Goal: Task Accomplishment & Management: Complete application form

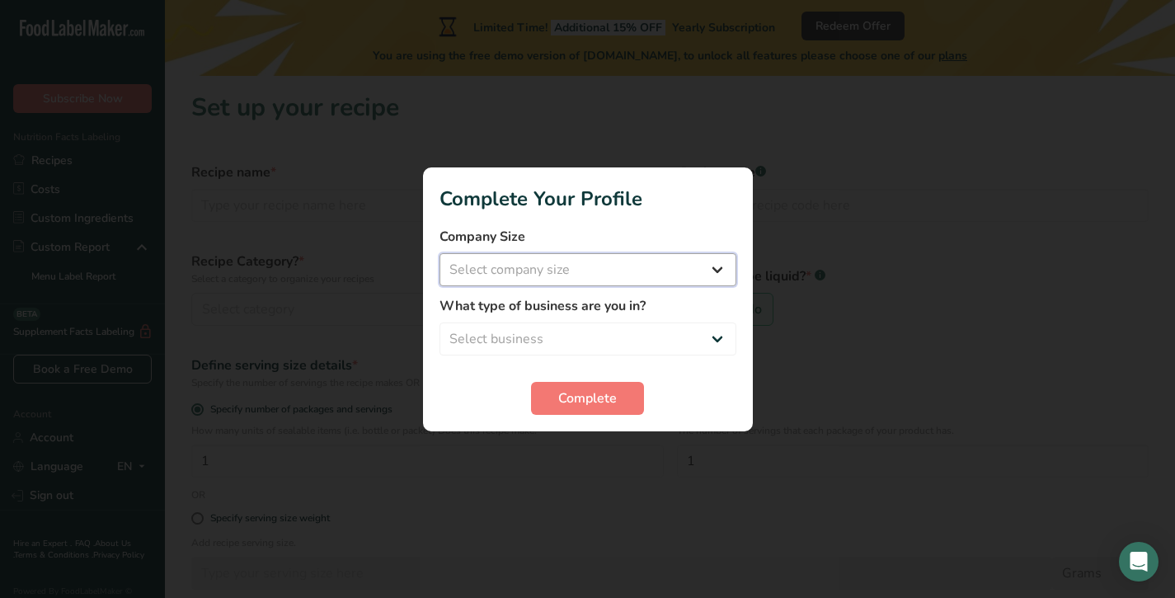
select select "1"
select select "8"
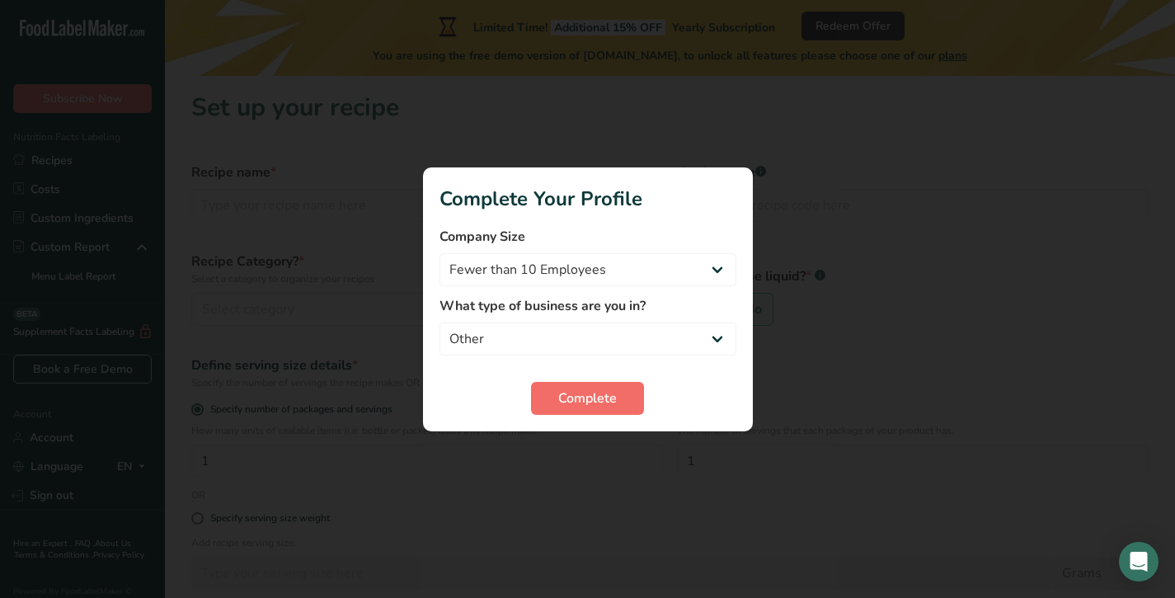
click at [587, 391] on span "Complete" at bounding box center [587, 398] width 59 height 20
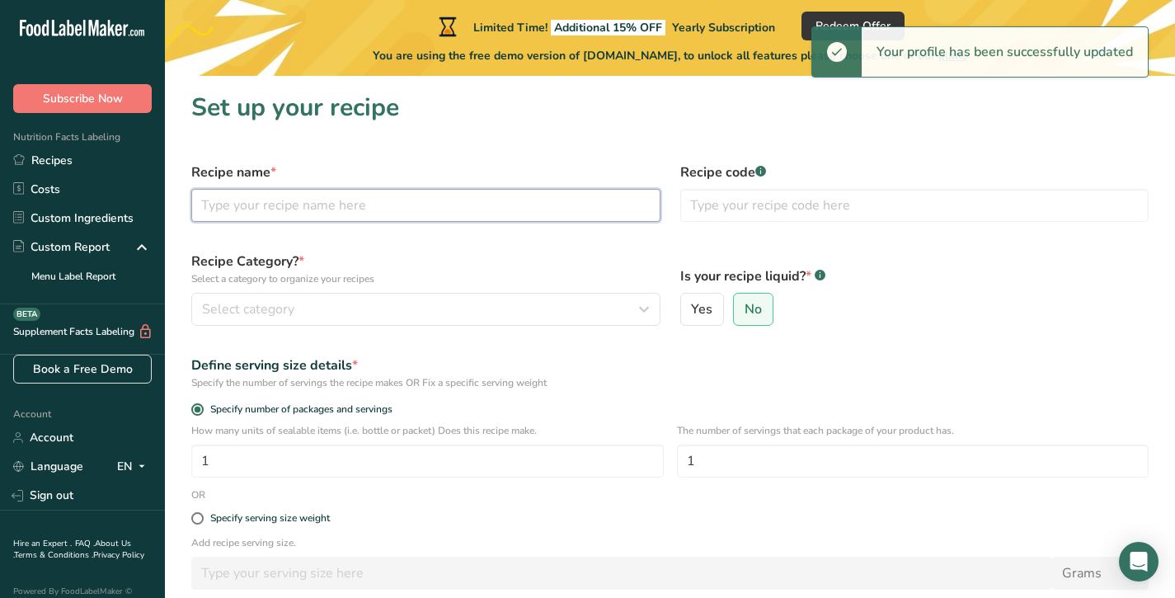
click at [584, 213] on input "text" at bounding box center [425, 205] width 469 height 33
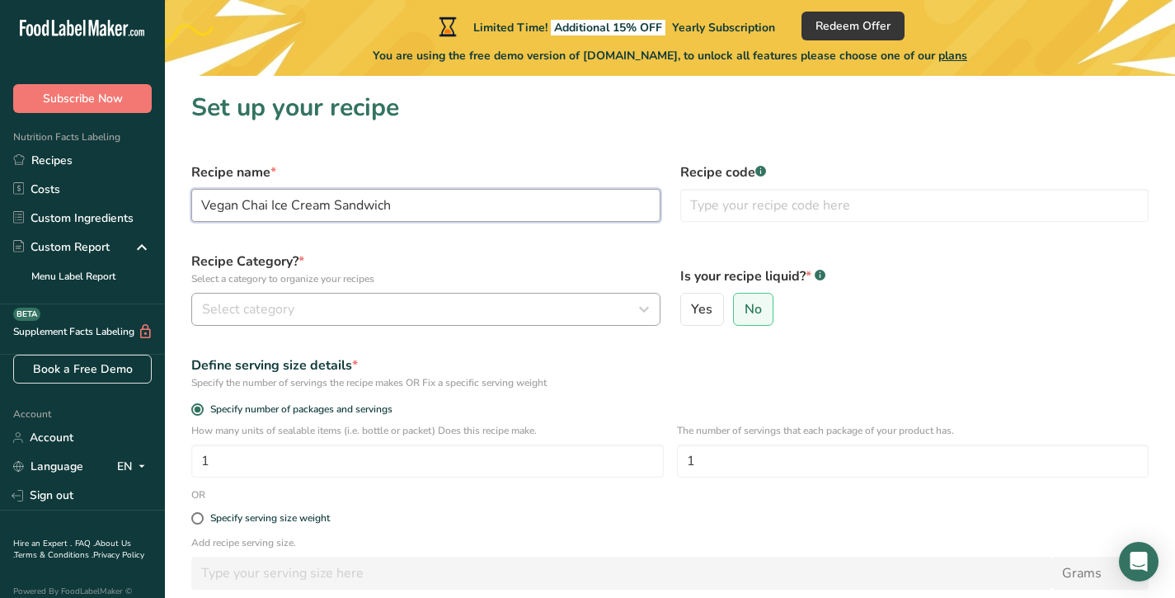
type input "Vegan Chai Ice Cream Sandwich"
click at [584, 312] on div "Select category" at bounding box center [421, 309] width 438 height 20
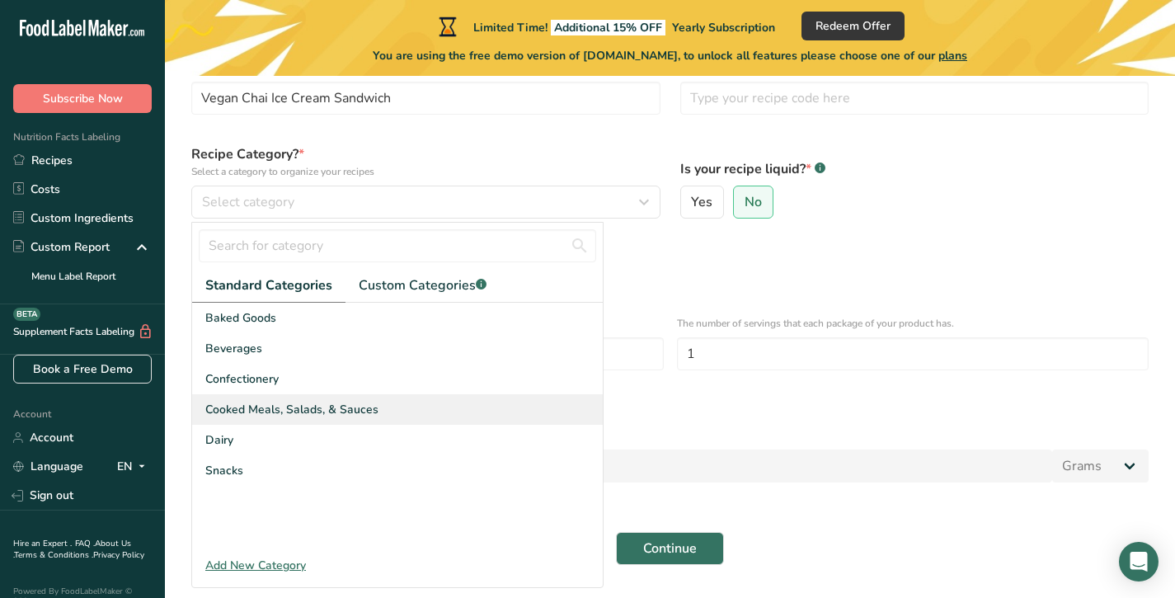
scroll to position [110, 0]
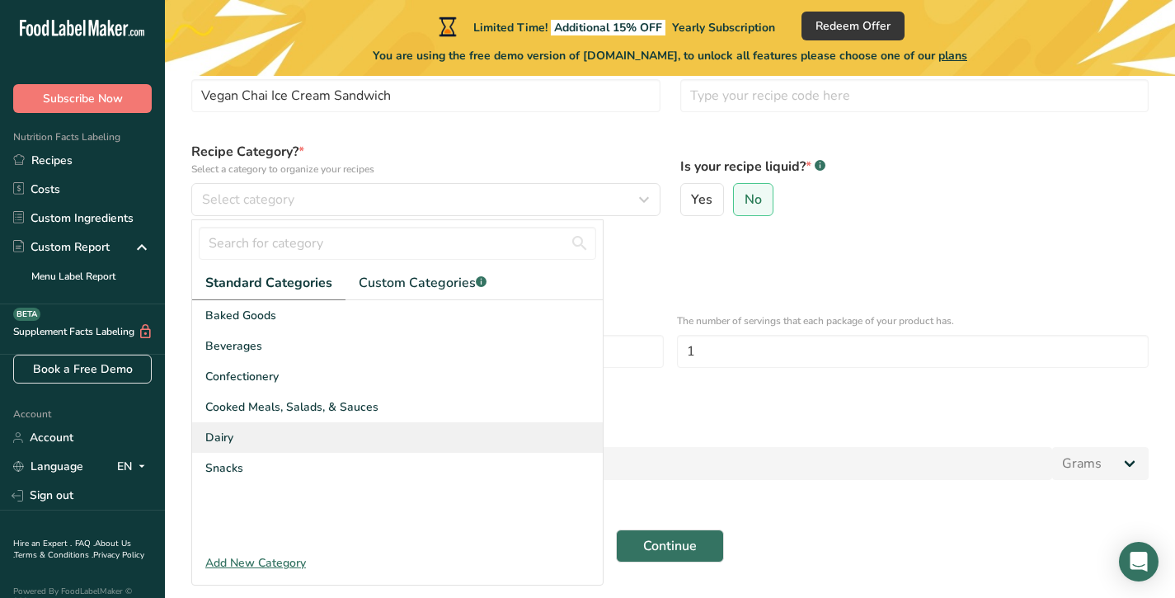
click at [250, 439] on div "Dairy" at bounding box center [397, 437] width 410 height 30
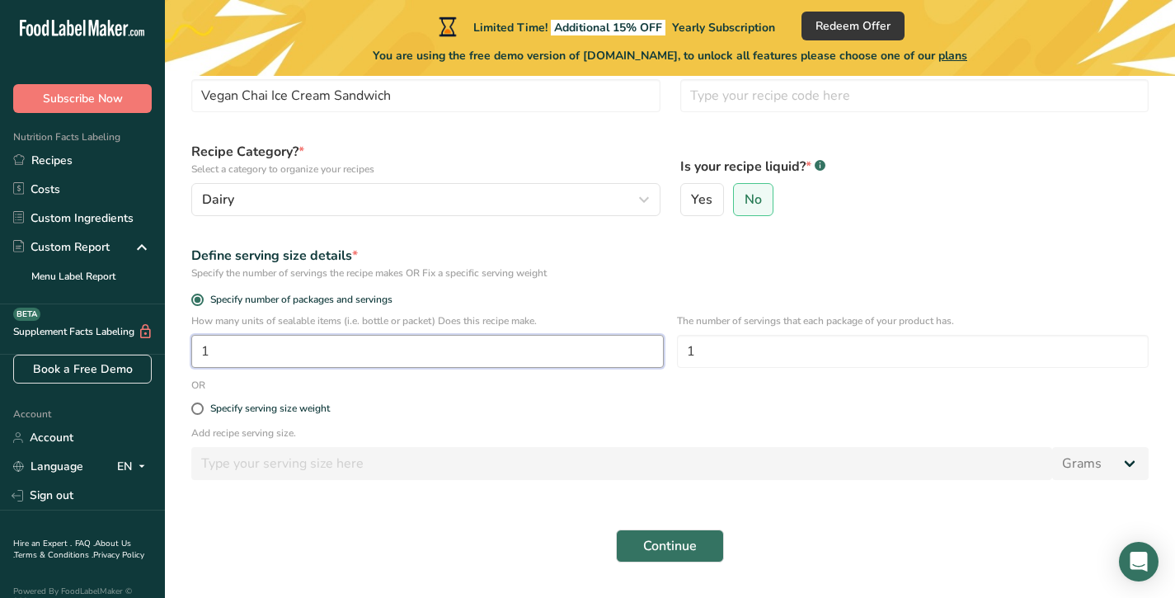
click at [410, 356] on input "1" at bounding box center [427, 351] width 472 height 33
click at [579, 288] on div "Define serving size details * Specify the number of servings the recipe makes O…" at bounding box center [669, 263] width 977 height 54
click at [199, 407] on span at bounding box center [197, 408] width 12 height 12
click at [199, 407] on input "Specify serving size weight" at bounding box center [196, 408] width 11 height 11
radio input "true"
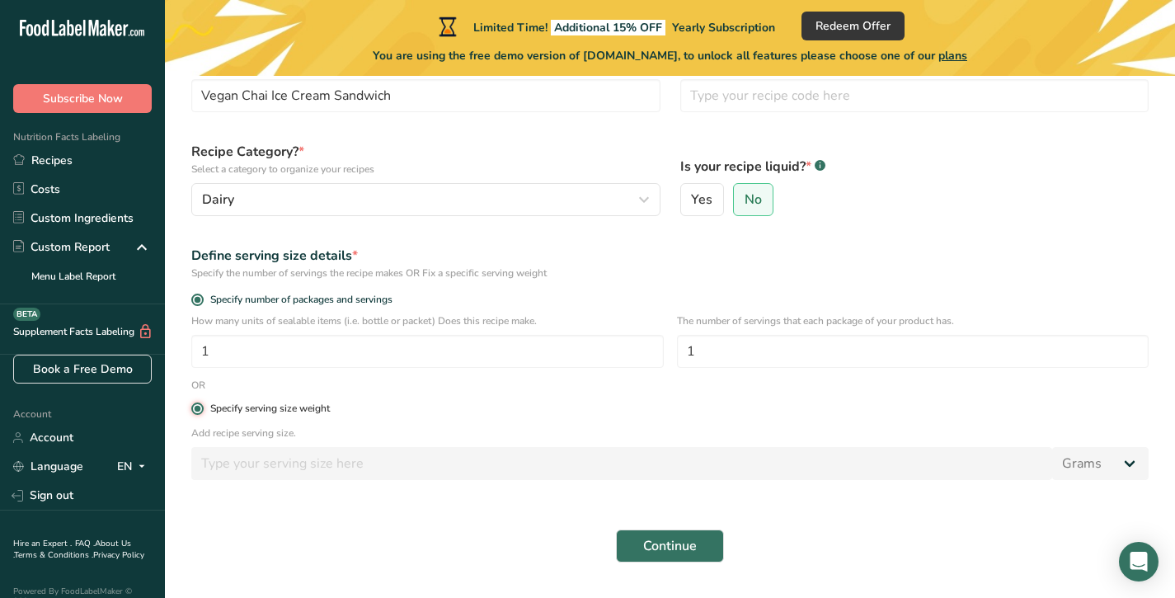
radio input "false"
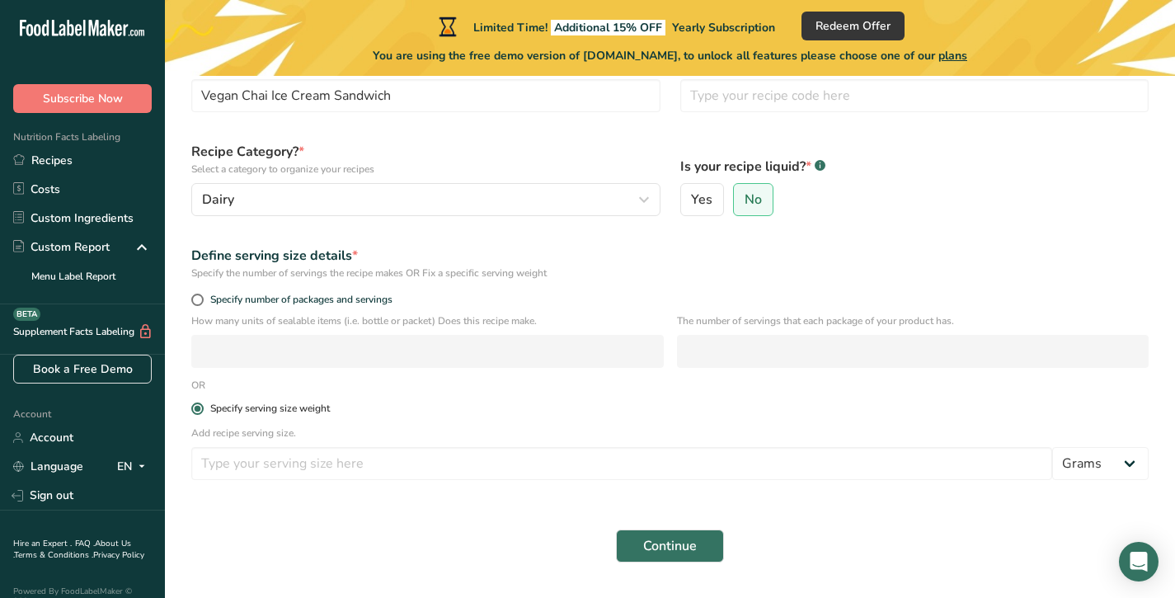
click at [199, 410] on span at bounding box center [197, 408] width 12 height 12
click at [199, 410] on input "Specify serving size weight" at bounding box center [196, 408] width 11 height 11
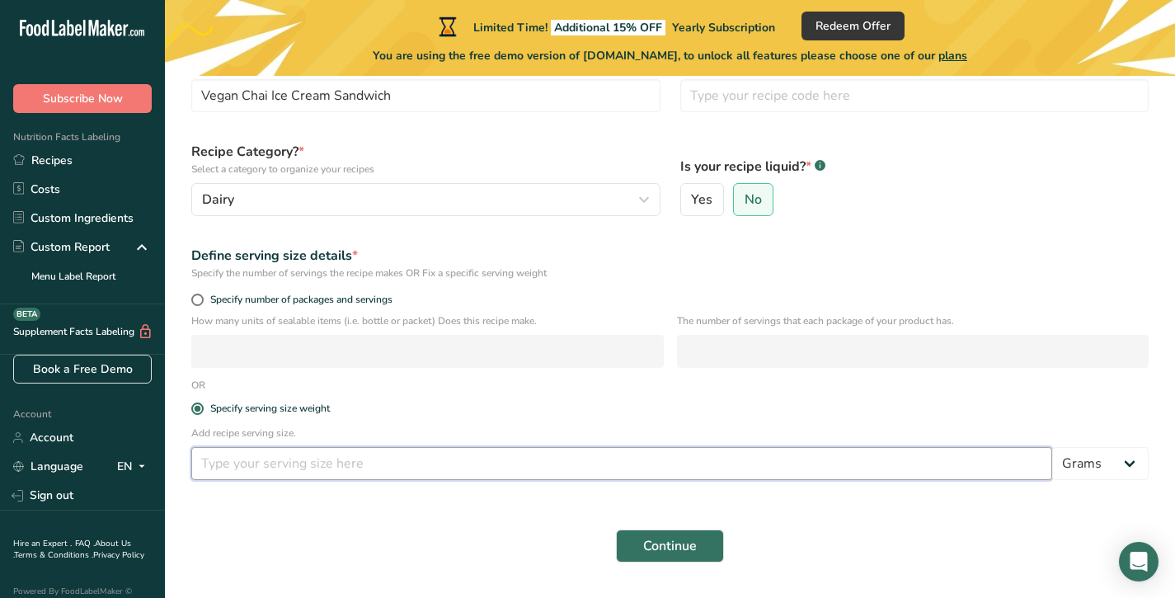
click at [225, 464] on input "number" at bounding box center [621, 463] width 861 height 33
type input "120"
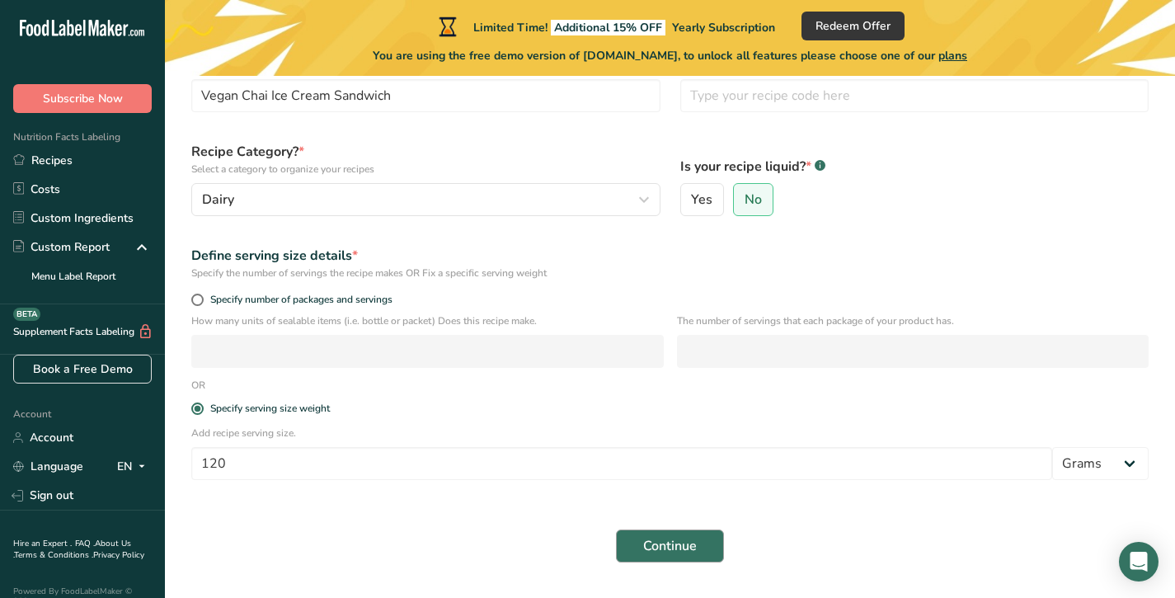
click at [664, 551] on span "Continue" at bounding box center [670, 546] width 54 height 20
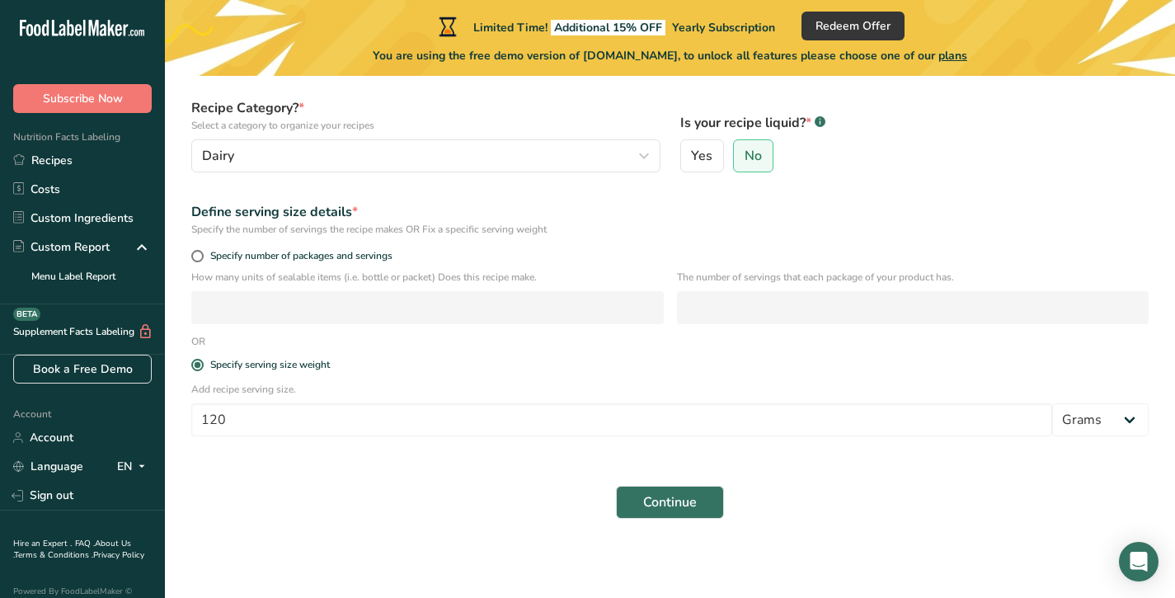
scroll to position [153, 0]
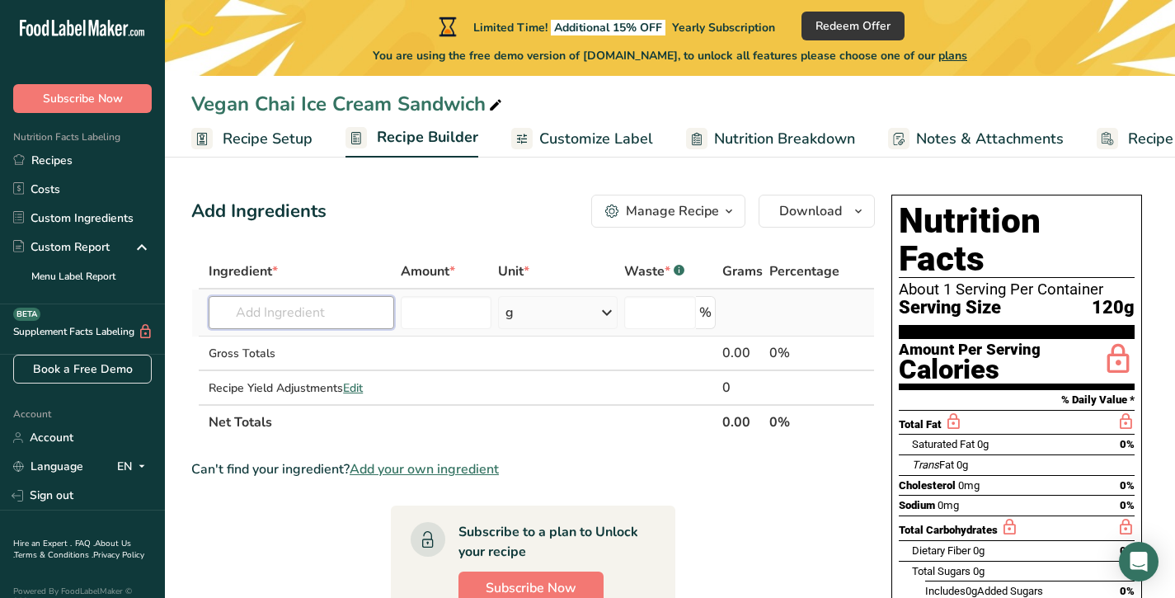
click at [356, 319] on input "text" at bounding box center [301, 312] width 185 height 33
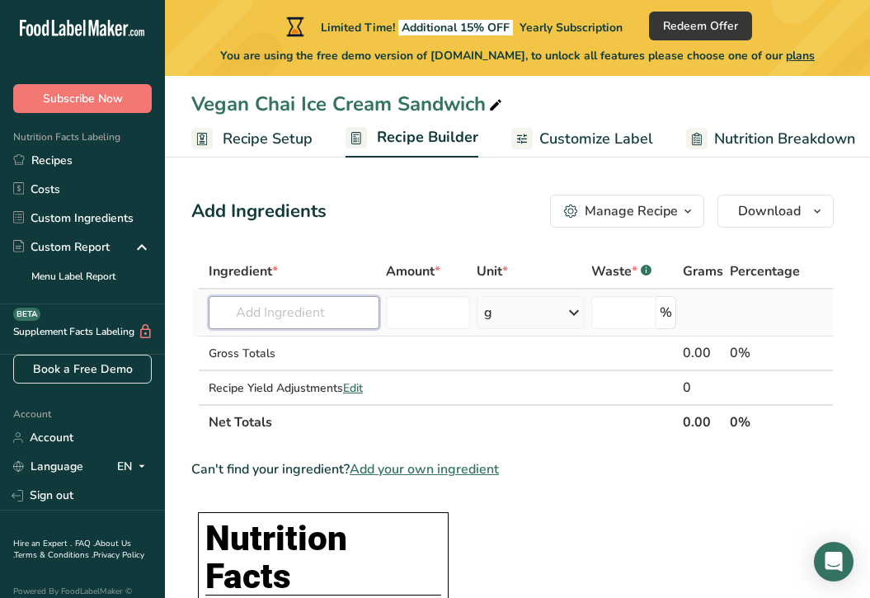
click at [293, 317] on input "text" at bounding box center [294, 312] width 171 height 33
click at [654, 206] on div "Manage Recipe" at bounding box center [630, 211] width 93 height 20
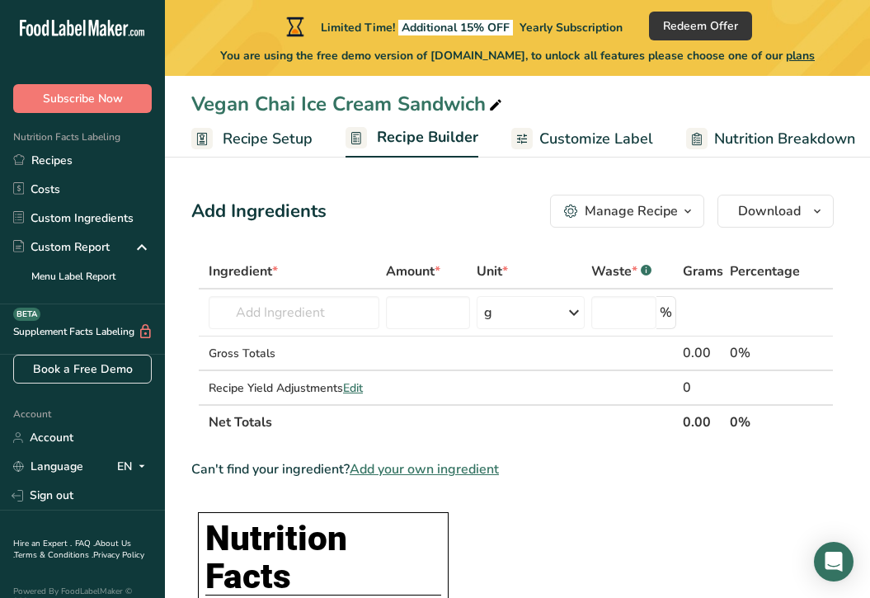
click at [303, 137] on span "Recipe Setup" at bounding box center [268, 139] width 90 height 22
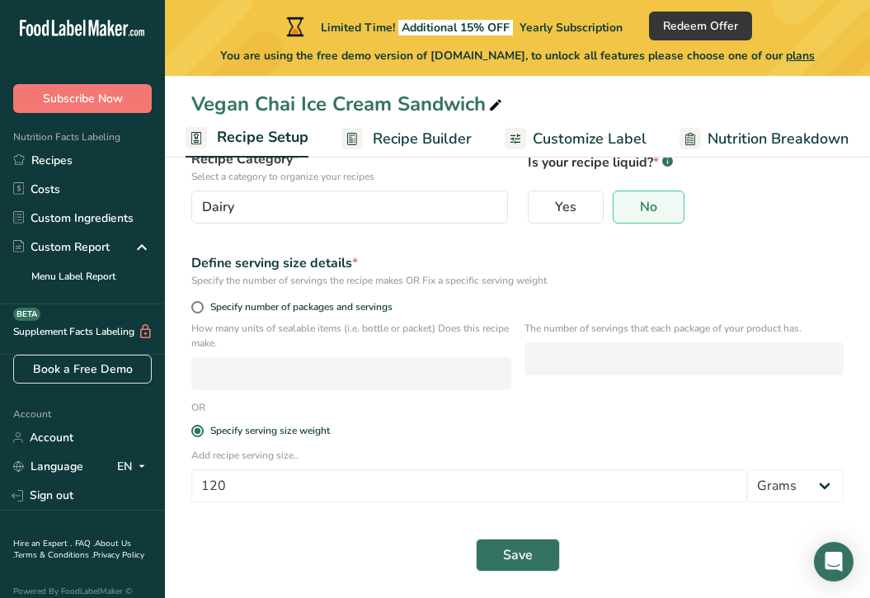
scroll to position [144, 0]
click at [400, 131] on span "Recipe Builder" at bounding box center [422, 139] width 99 height 22
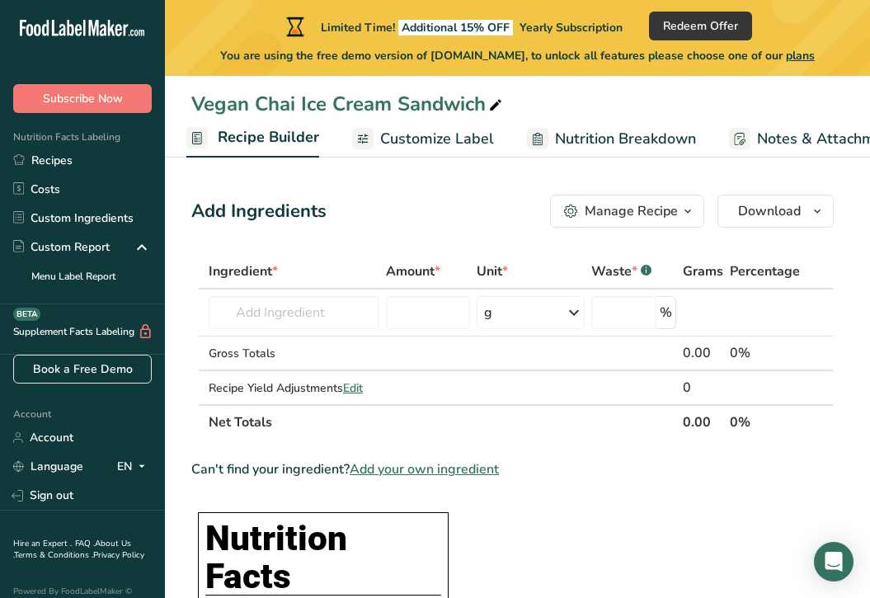
click at [415, 138] on span "Customize Label" at bounding box center [437, 139] width 114 height 22
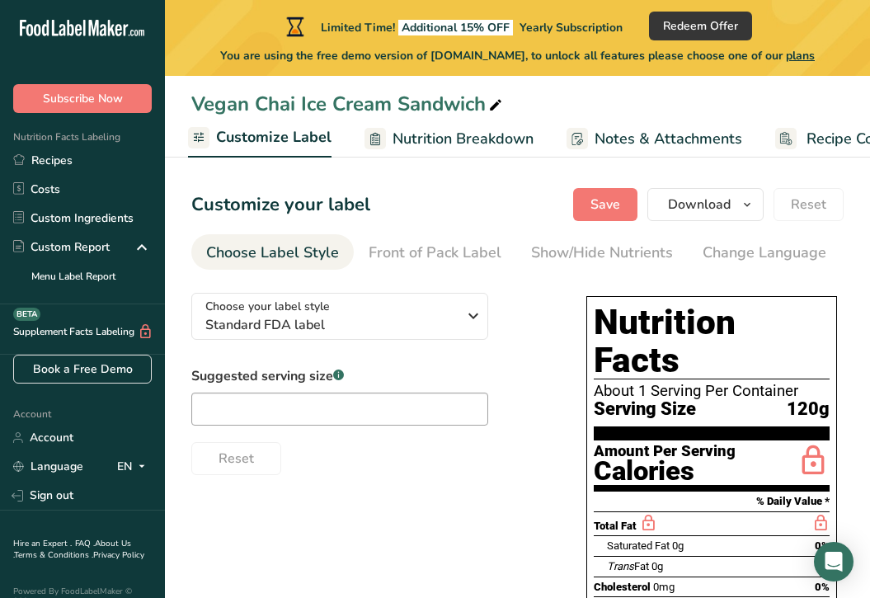
click at [785, 138] on rect at bounding box center [785, 138] width 21 height 21
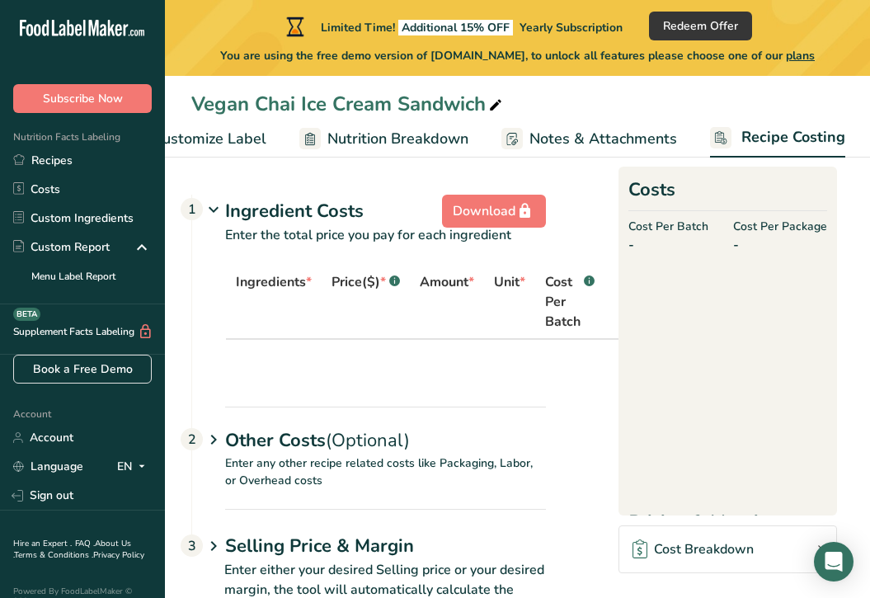
click at [552, 134] on span "Notes & Attachments" at bounding box center [603, 139] width 148 height 22
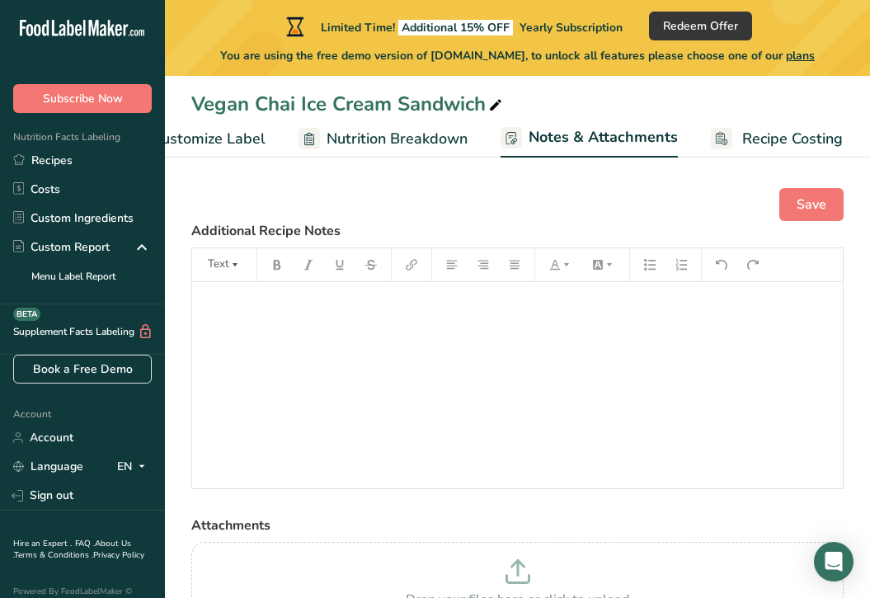
click at [447, 135] on span "Nutrition Breakdown" at bounding box center [396, 139] width 141 height 22
select select "Calories"
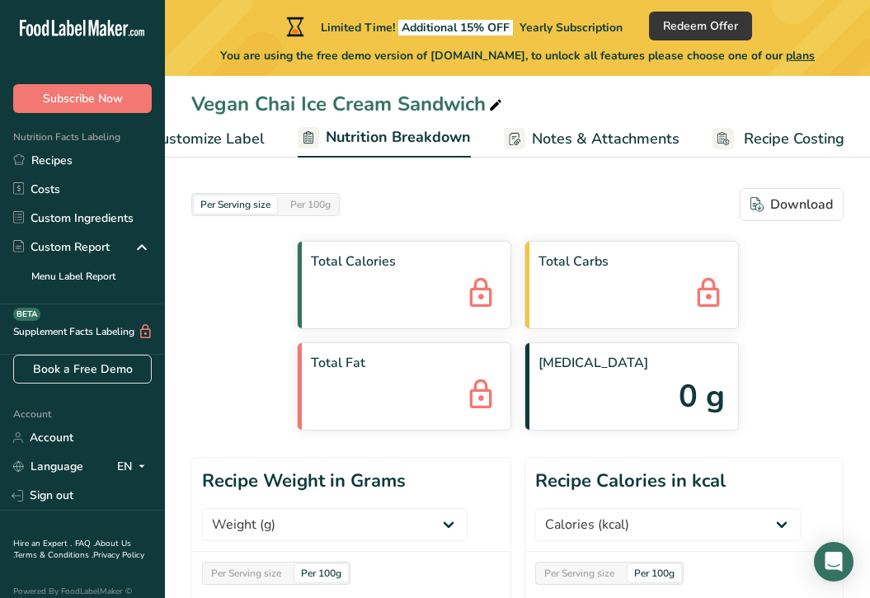
click at [247, 138] on span "Customize Label" at bounding box center [208, 139] width 114 height 22
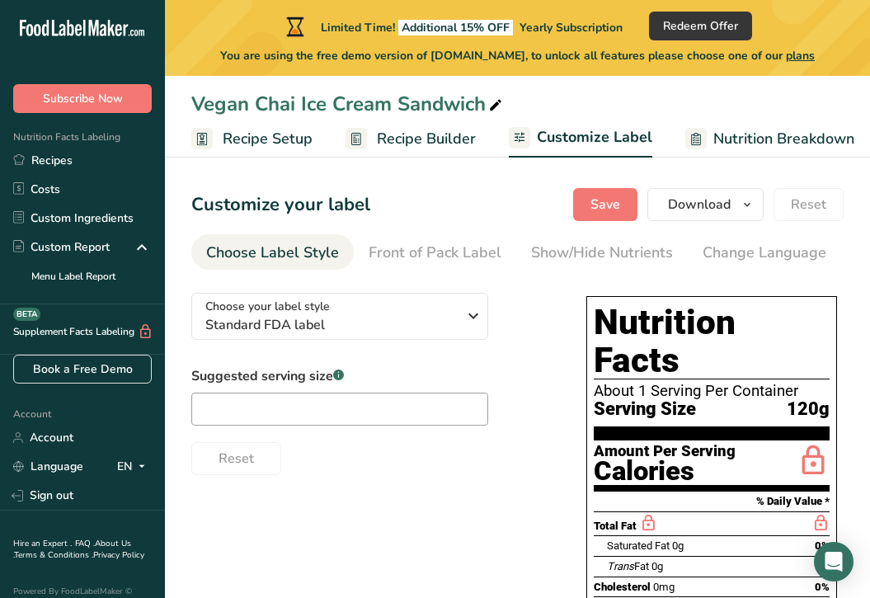
click at [260, 138] on span "Recipe Setup" at bounding box center [268, 139] width 90 height 22
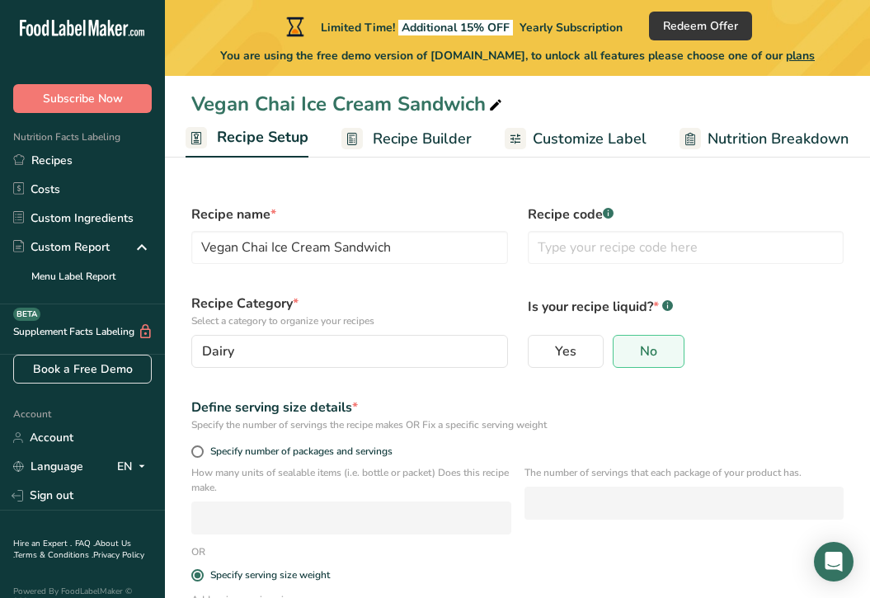
click at [417, 143] on span "Recipe Builder" at bounding box center [422, 139] width 99 height 22
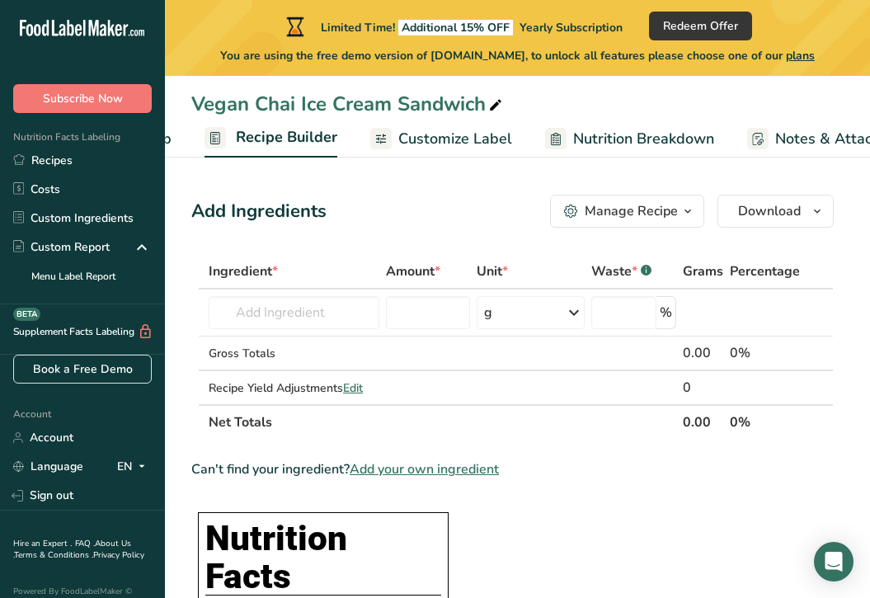
scroll to position [0, 159]
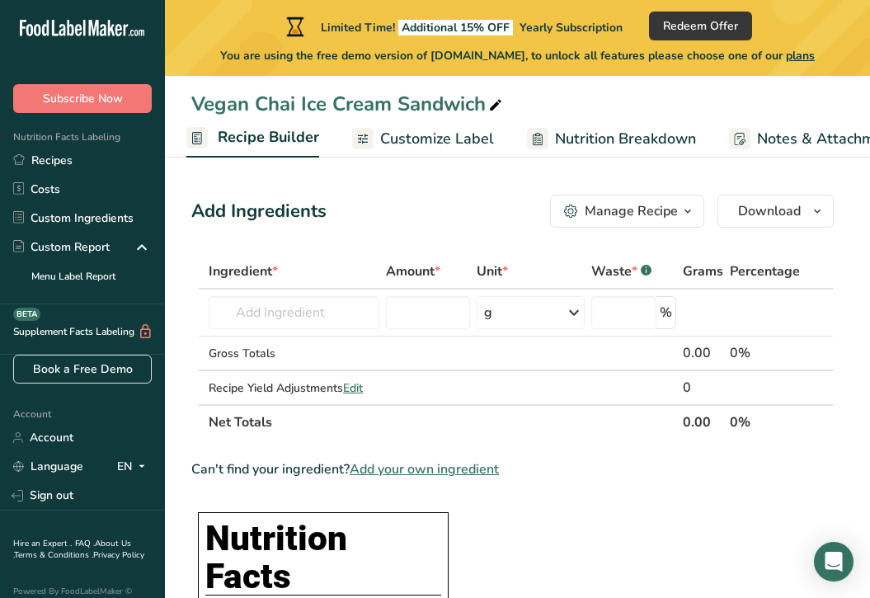
click at [264, 134] on span "Recipe Builder" at bounding box center [268, 137] width 101 height 22
click at [293, 129] on span "Recipe Builder" at bounding box center [268, 137] width 101 height 22
click at [232, 131] on span "Recipe Builder" at bounding box center [268, 137] width 101 height 22
click at [293, 319] on input "text" at bounding box center [294, 312] width 171 height 33
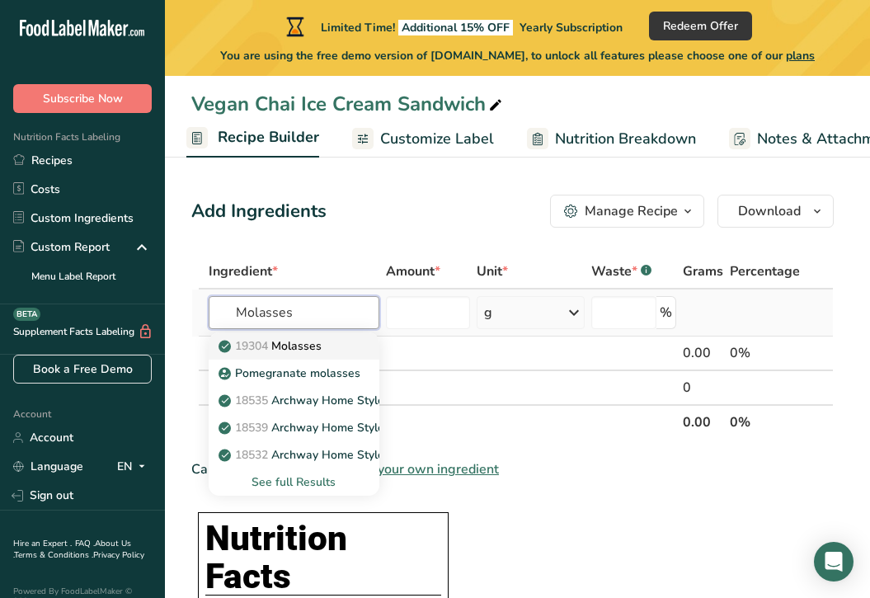
type input "Molasses"
click at [305, 339] on p "19304 [GEOGRAPHIC_DATA]" at bounding box center [272, 345] width 100 height 17
type input "Molasses"
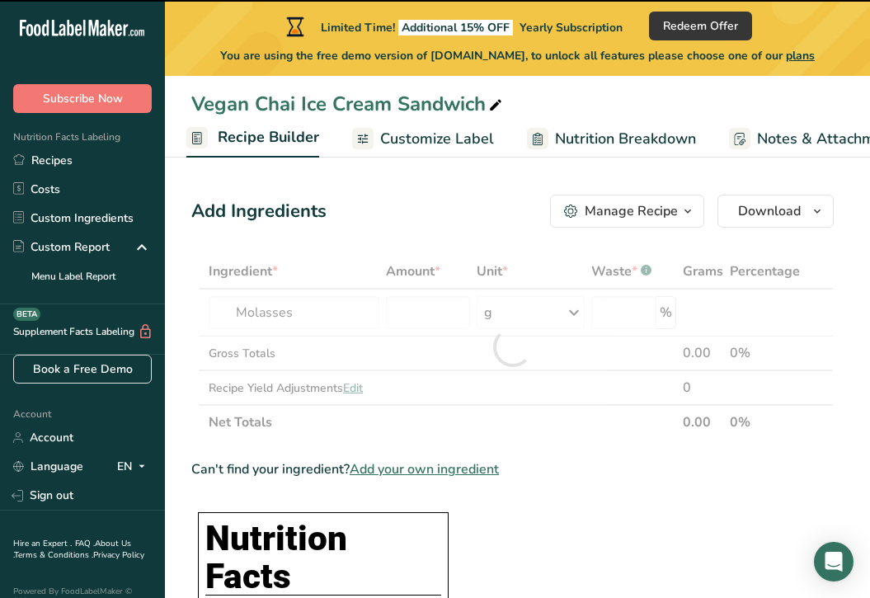
type input "0"
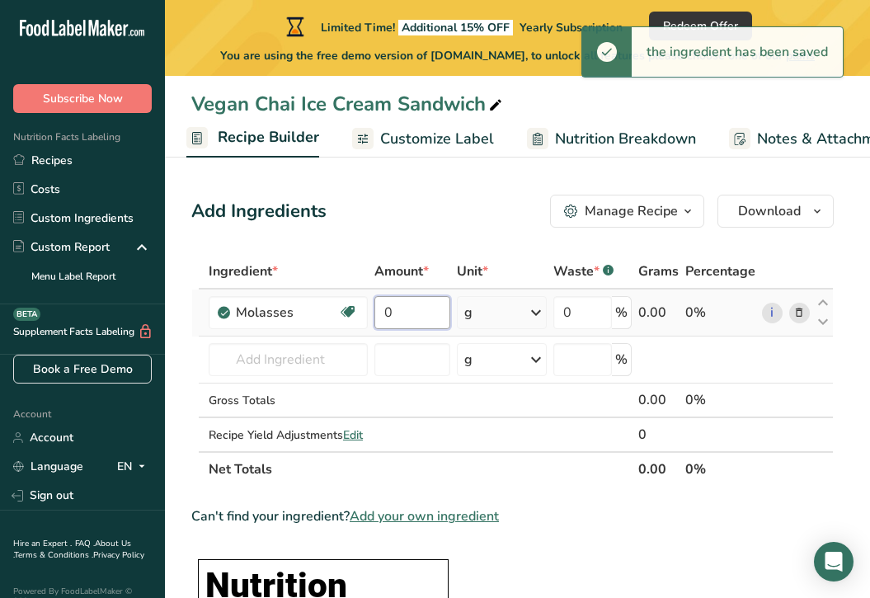
click at [420, 308] on input "0" at bounding box center [412, 312] width 77 height 33
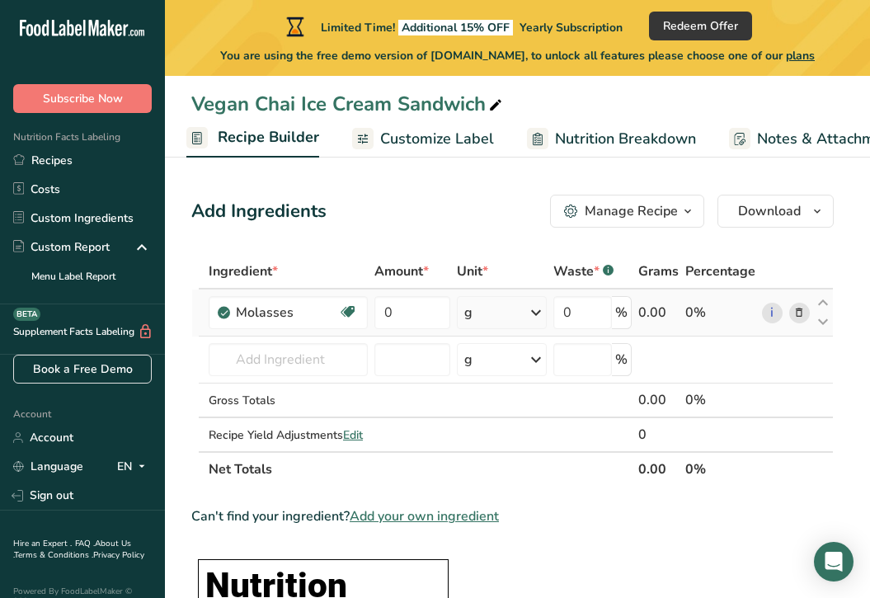
click at [498, 318] on div "Ingredient * Amount * Unit * Waste * .a-a{fill:#347362;}.b-a{fill:#fff;} Grams …" at bounding box center [512, 370] width 642 height 232
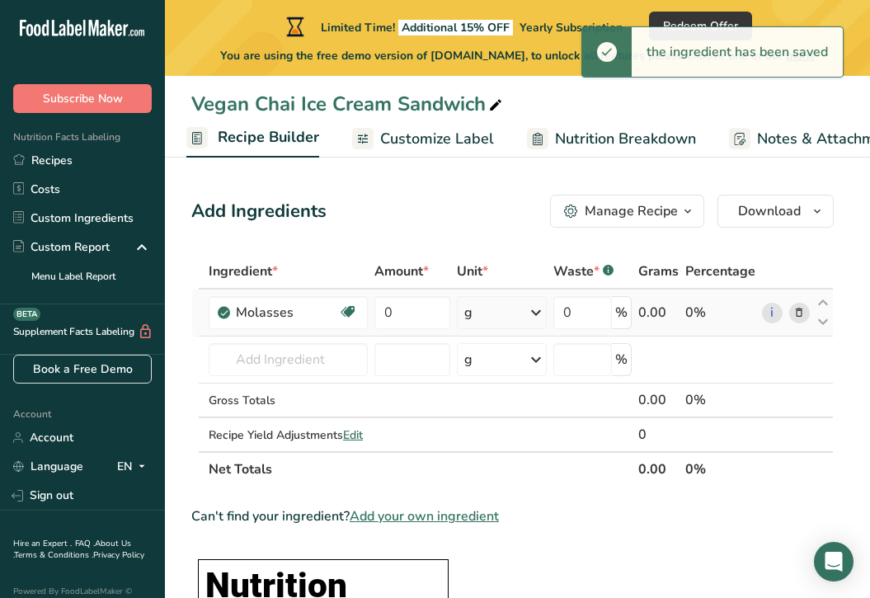
click at [535, 314] on icon at bounding box center [536, 313] width 20 height 30
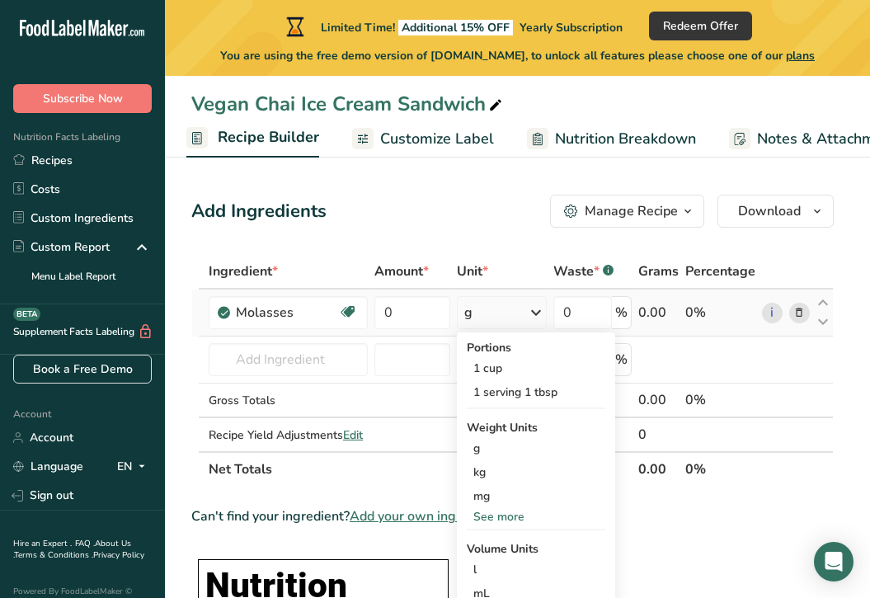
scroll to position [0, 0]
click at [515, 367] on div "1 cup" at bounding box center [536, 368] width 138 height 24
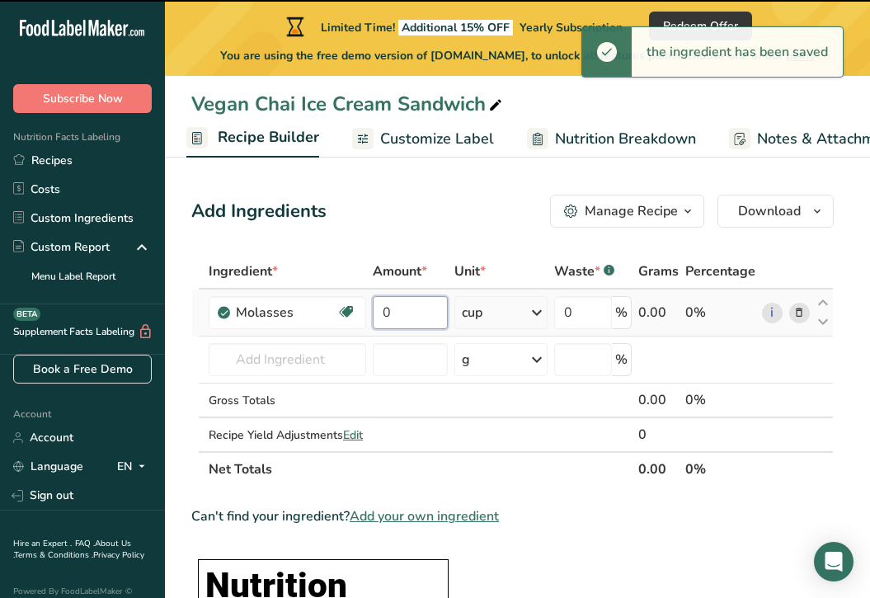
click at [428, 312] on input "0" at bounding box center [411, 312] width 76 height 33
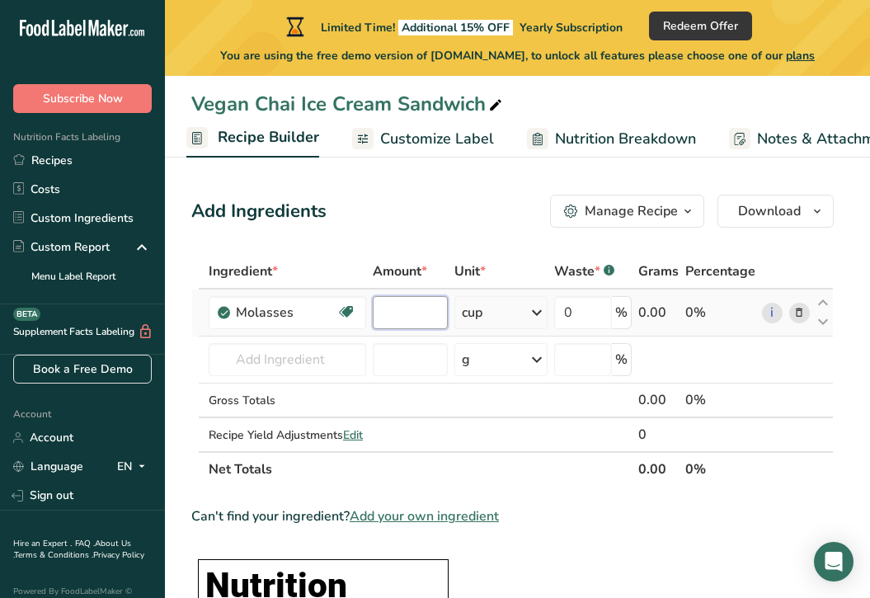
type input "1"
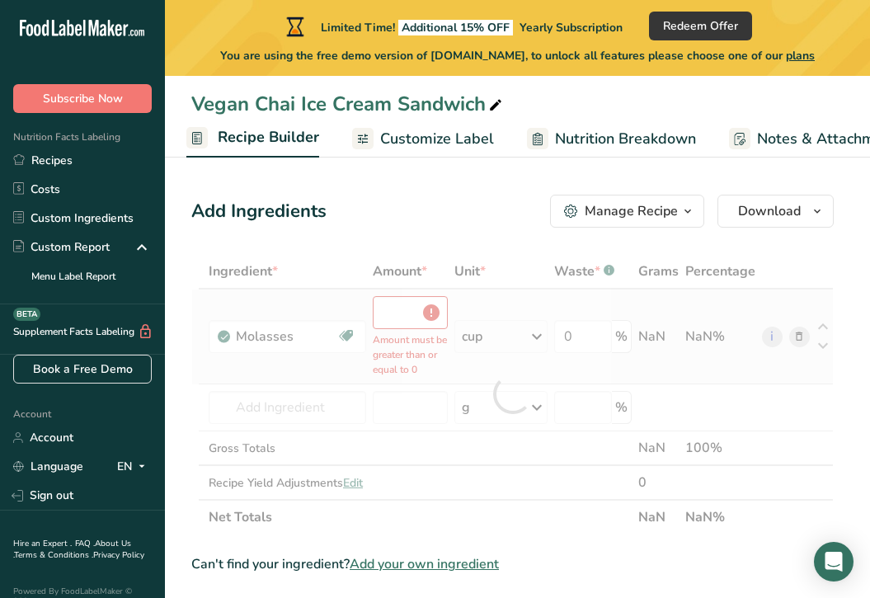
click at [461, 350] on div "Ingredient * Amount * Unit * Waste * .a-a{fill:#347362;}.b-a{fill:#fff;} Grams …" at bounding box center [512, 394] width 642 height 280
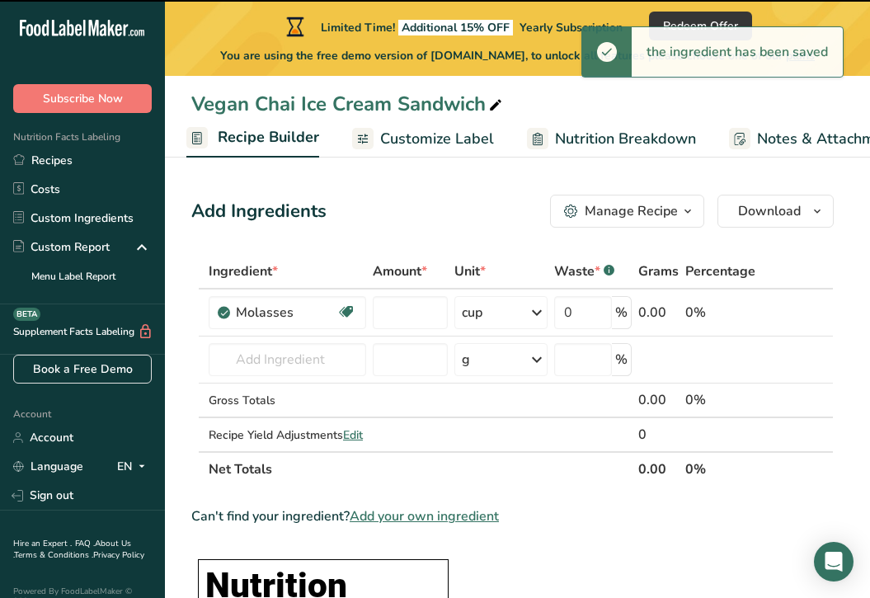
type input "0"
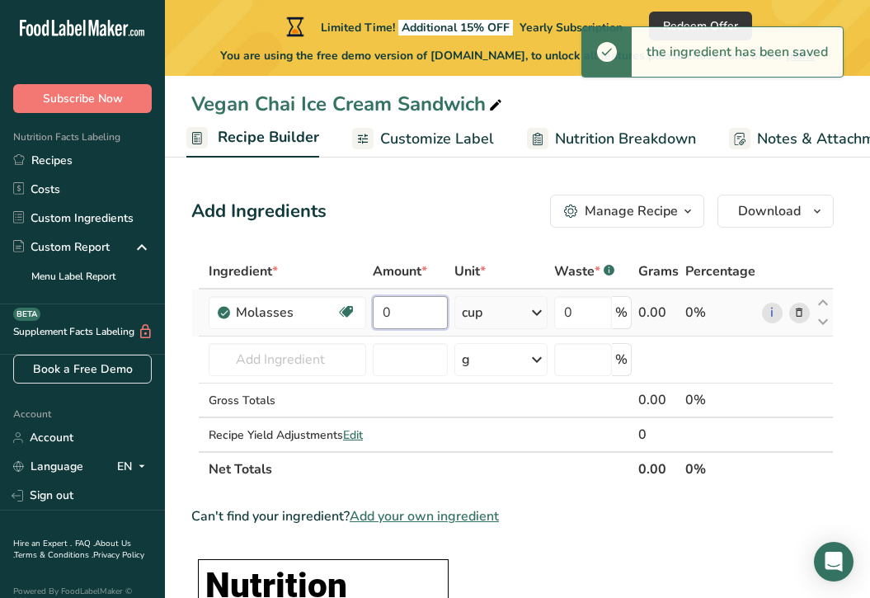
click at [408, 314] on input "0" at bounding box center [411, 312] width 76 height 33
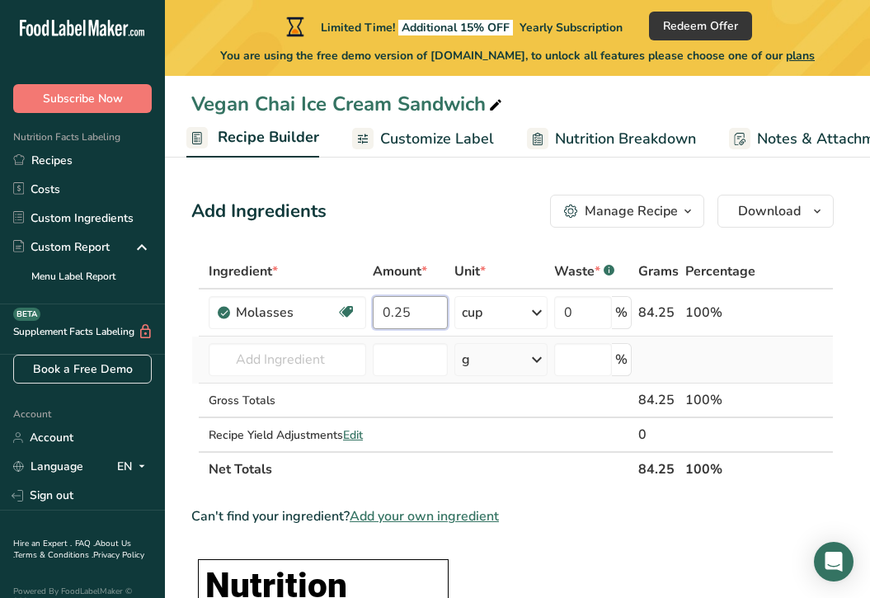
type input "0.25"
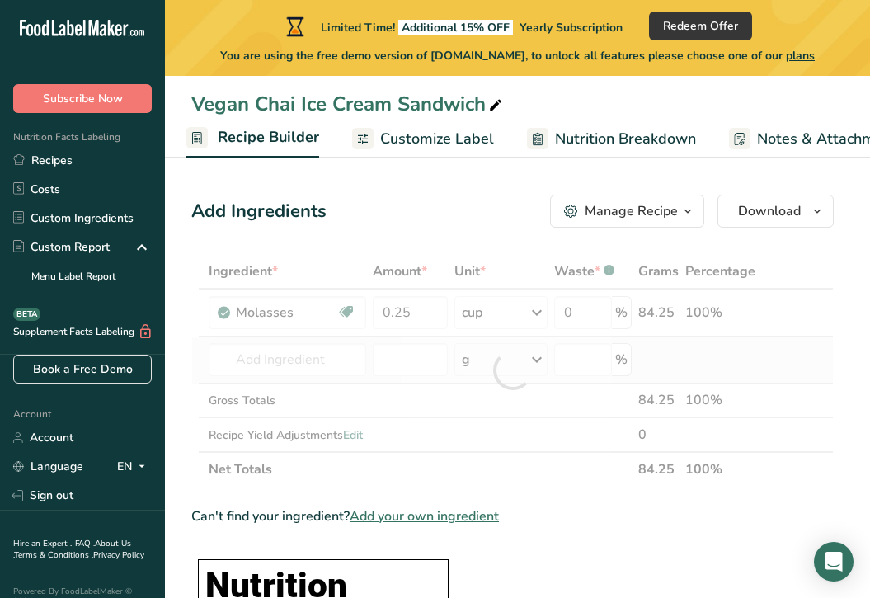
click at [684, 355] on div "Ingredient * Amount * Unit * Waste * .a-a{fill:#347362;}.b-a{fill:#fff;} Grams …" at bounding box center [512, 370] width 642 height 232
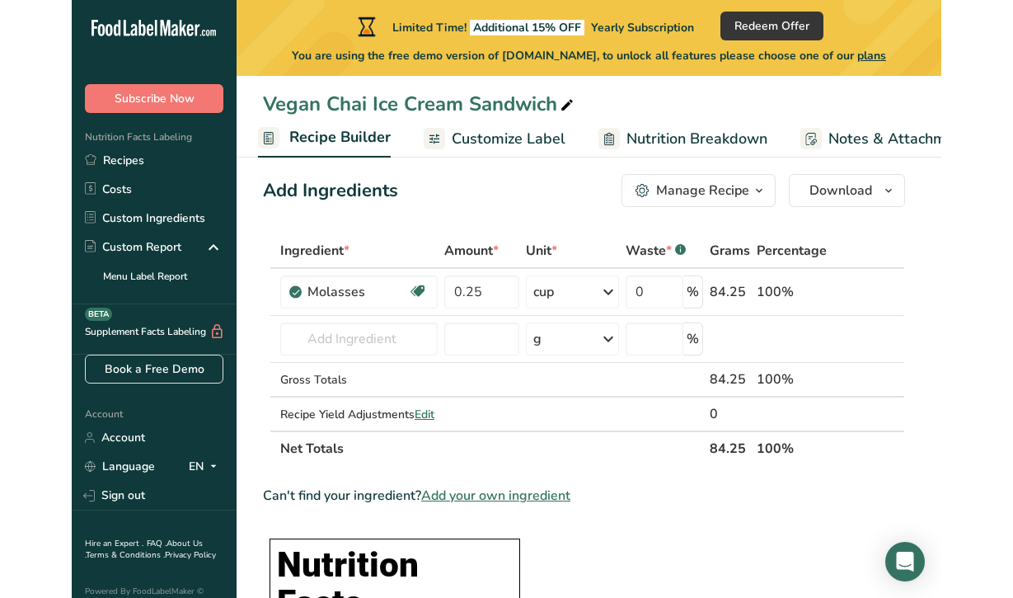
scroll to position [14, 0]
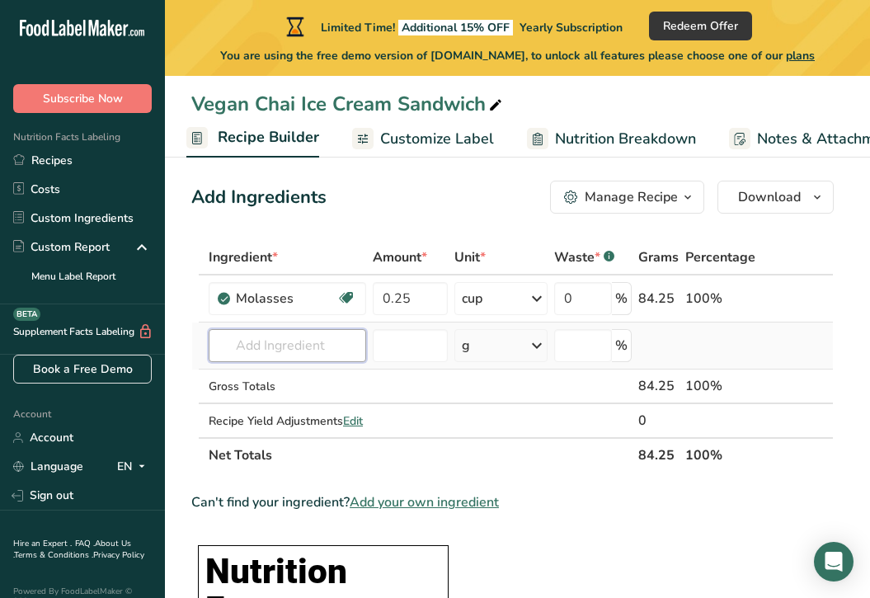
click at [279, 341] on input "text" at bounding box center [287, 345] width 157 height 33
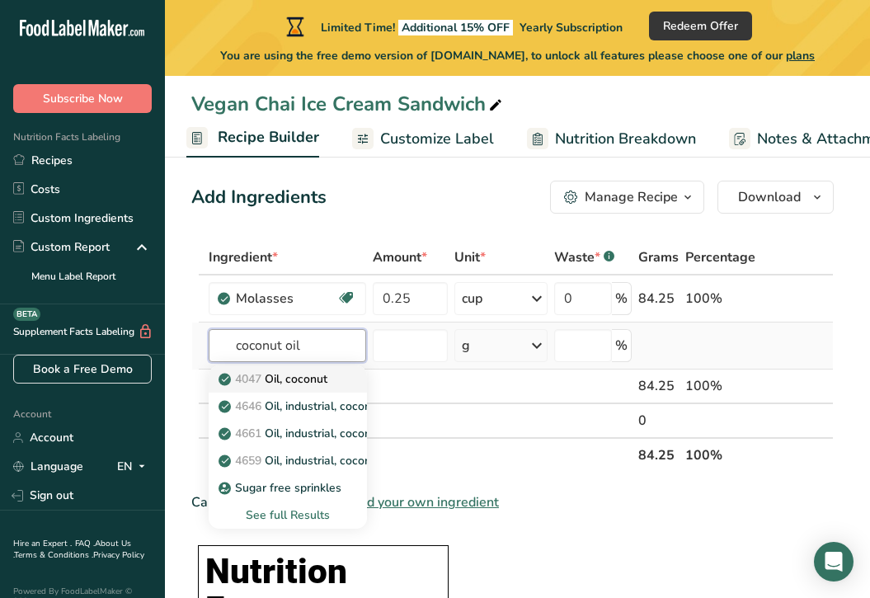
type input "coconut oil"
click at [313, 381] on p "4047 Oil, coconut" at bounding box center [275, 378] width 106 height 17
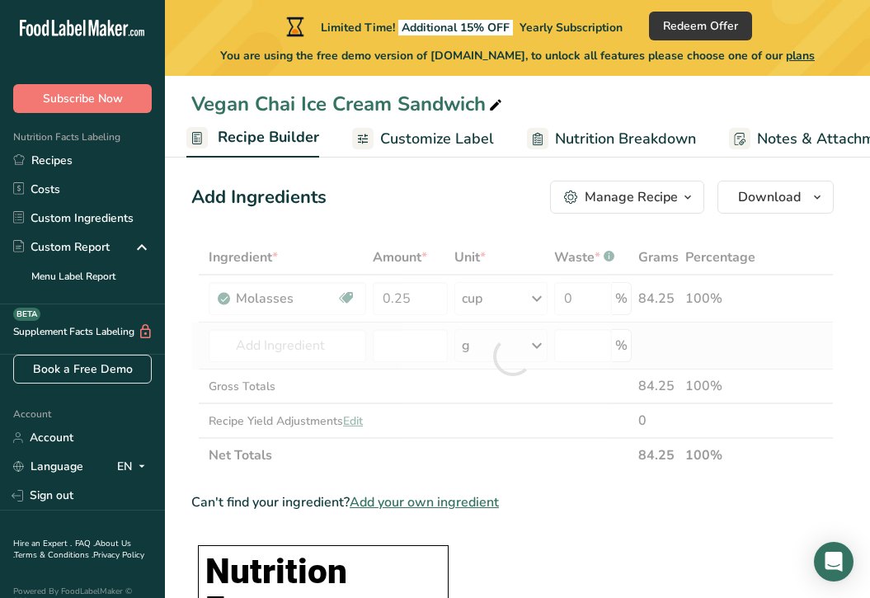
type input "Oil, coconut"
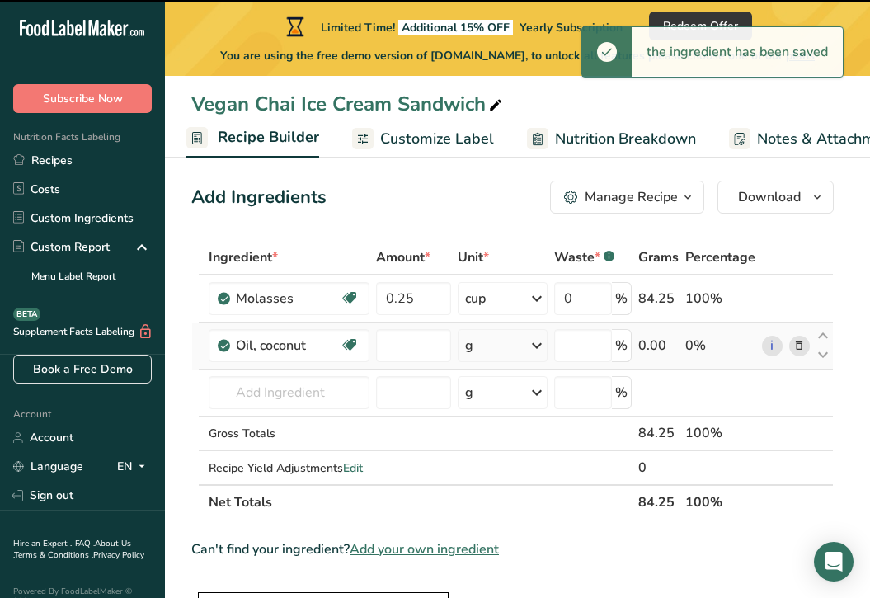
type input "0"
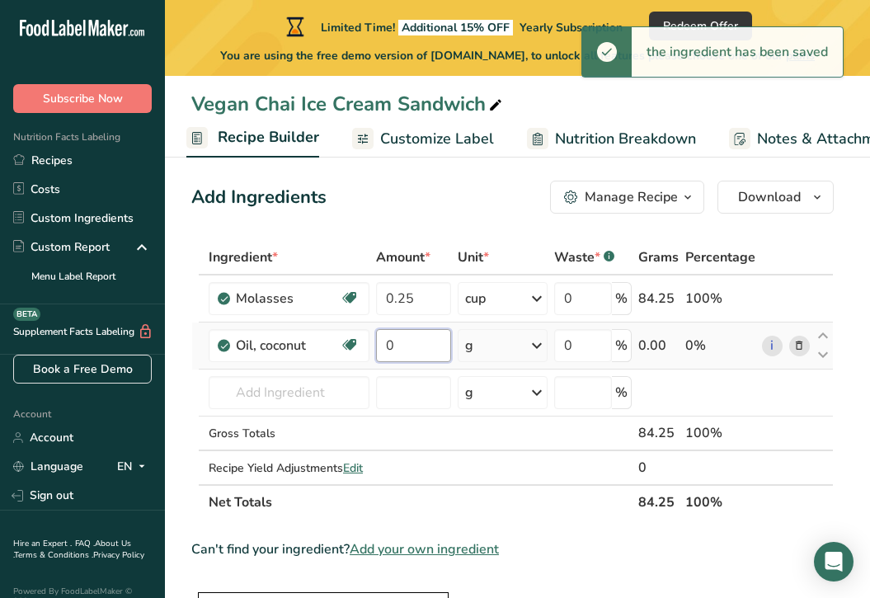
click at [410, 346] on input "0" at bounding box center [413, 345] width 75 height 33
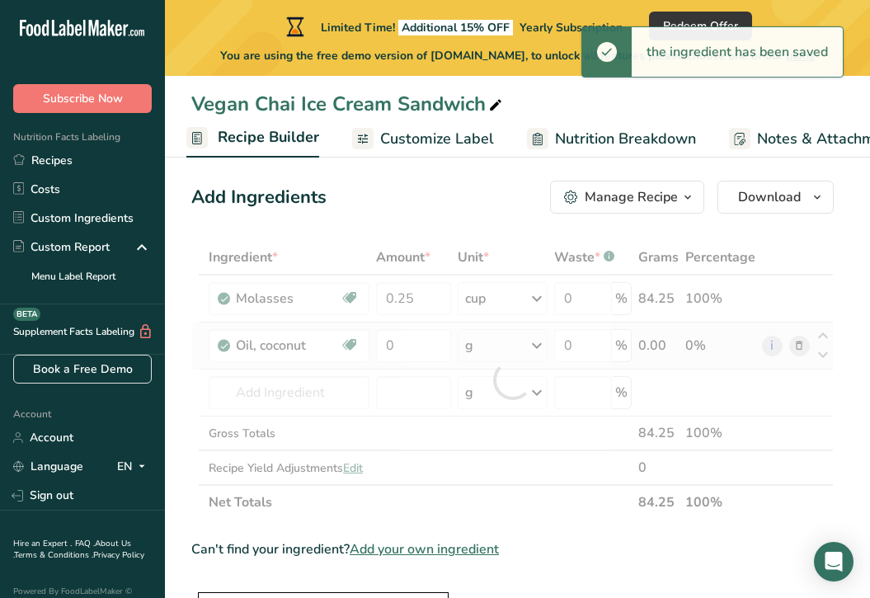
click at [501, 348] on div "Ingredient * Amount * Unit * Waste * .a-a{fill:#347362;}.b-a{fill:#fff;} Grams …" at bounding box center [512, 379] width 642 height 279
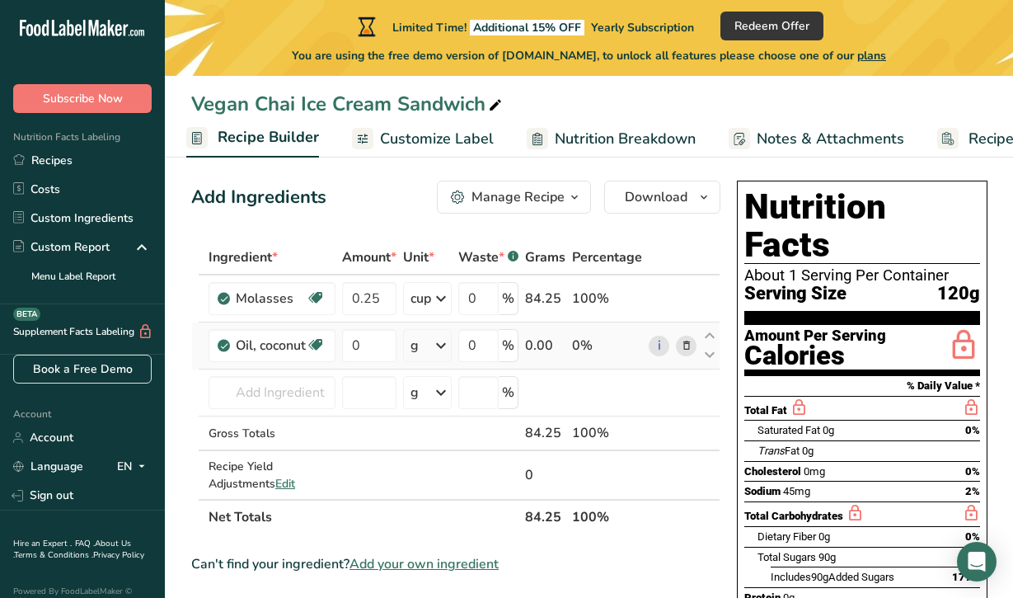
click at [430, 347] on div "g" at bounding box center [427, 345] width 49 height 33
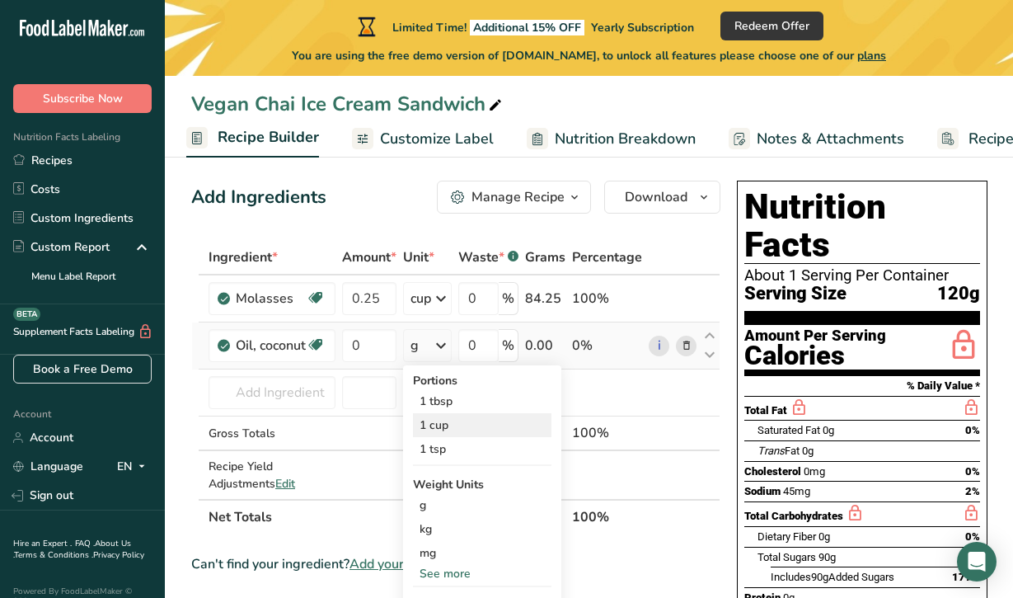
click at [448, 427] on div "1 cup" at bounding box center [482, 425] width 138 height 24
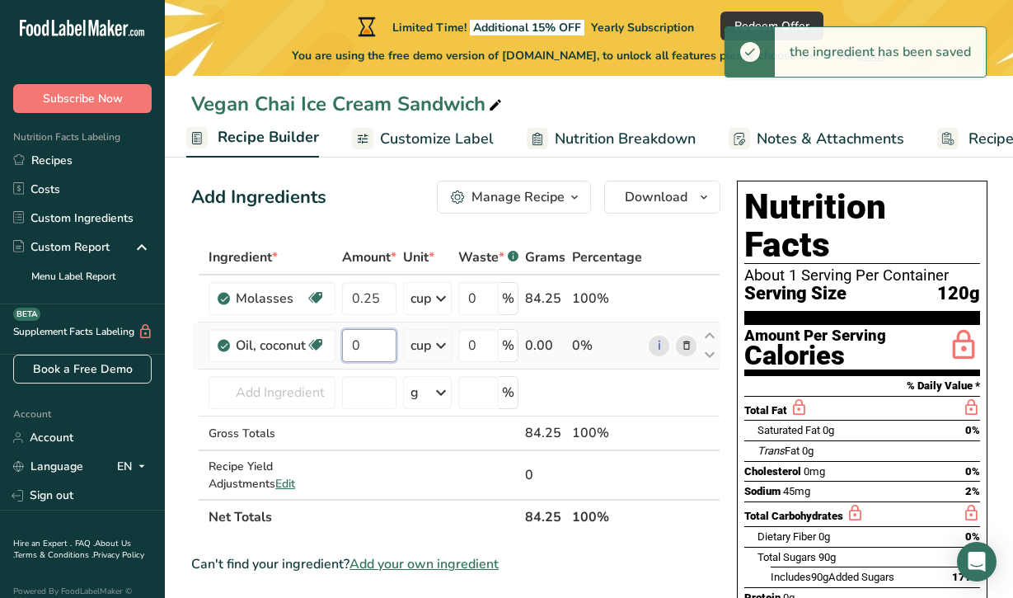
click at [369, 345] on input "0" at bounding box center [369, 345] width 54 height 33
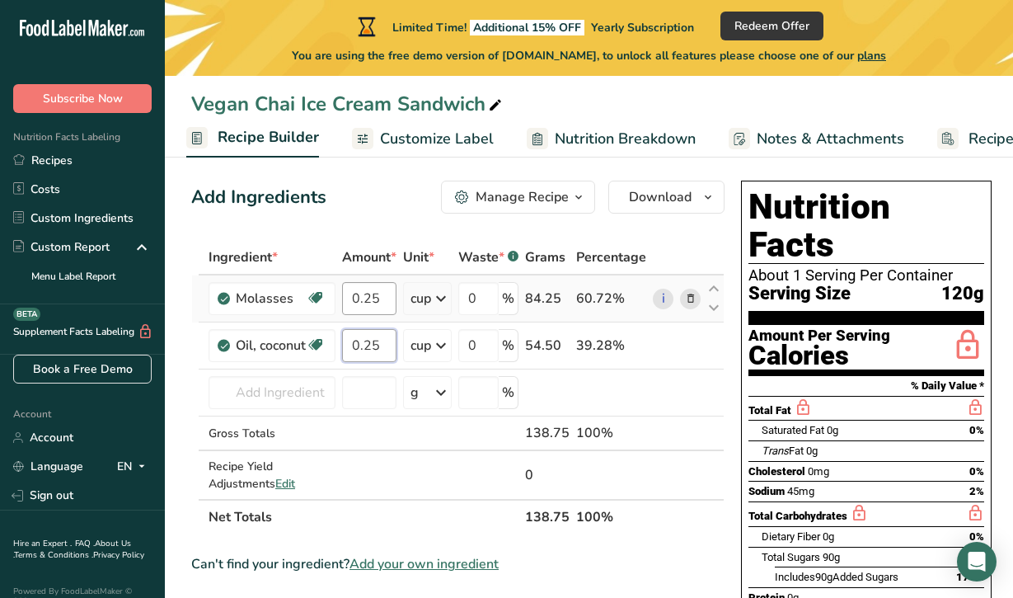
type input "0.25"
click at [380, 302] on div "Ingredient * Amount * Unit * Waste * .a-a{fill:#347362;}.b-a{fill:#fff;} Grams …" at bounding box center [457, 387] width 533 height 294
type input "0.33"
click at [296, 390] on div "Ingredient * Amount * Unit * Waste * .a-a{fill:#347362;}.b-a{fill:#fff;} Grams …" at bounding box center [457, 387] width 533 height 294
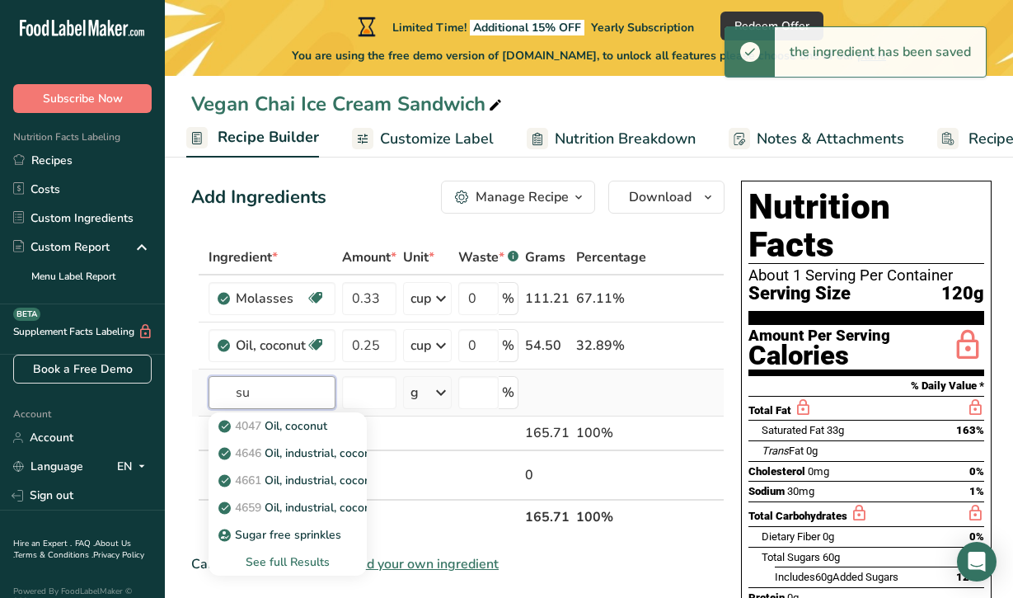
type input "s"
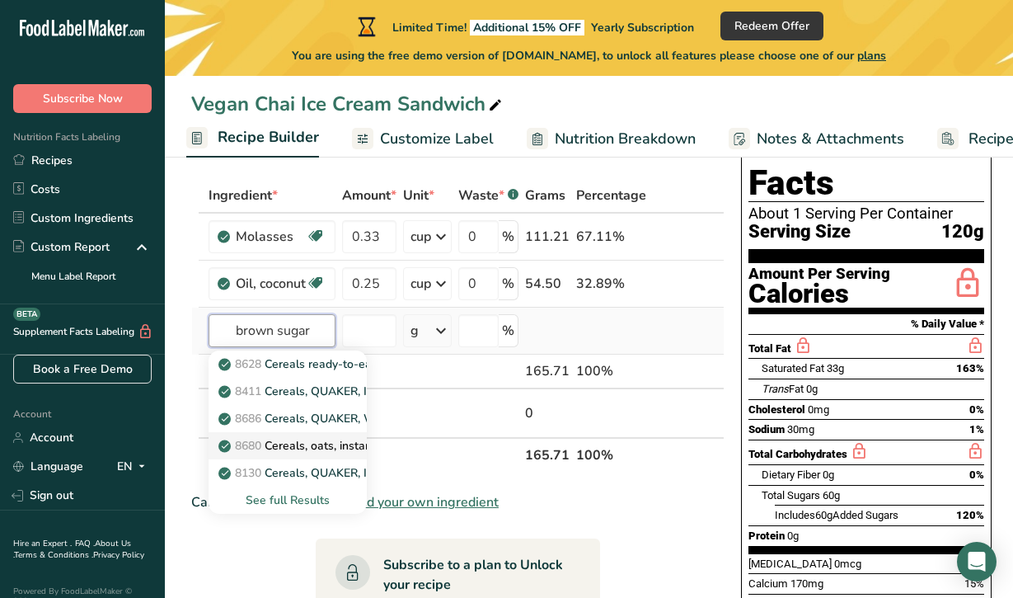
scroll to position [76, 0]
type input "brown sugar"
click at [278, 497] on div "See full Results" at bounding box center [288, 499] width 132 height 17
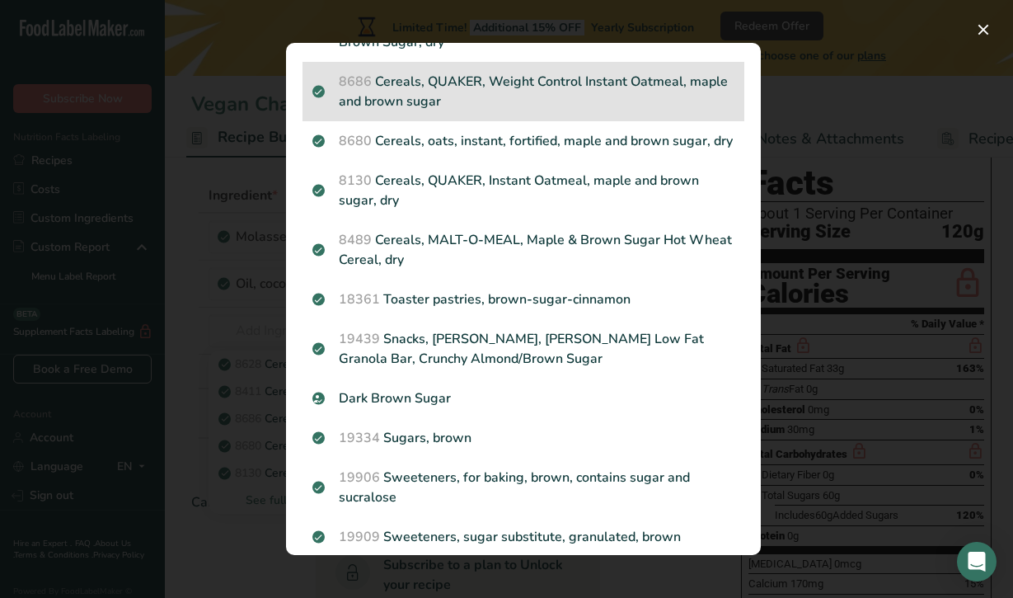
scroll to position [146, 0]
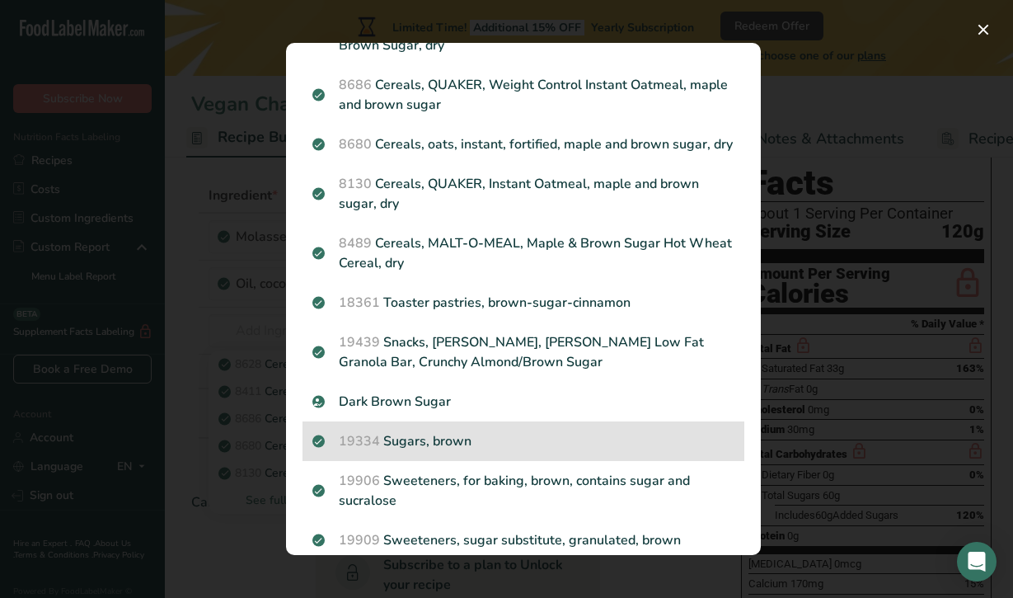
click at [477, 444] on p "19334 Sugars, brown" at bounding box center [523, 441] width 422 height 20
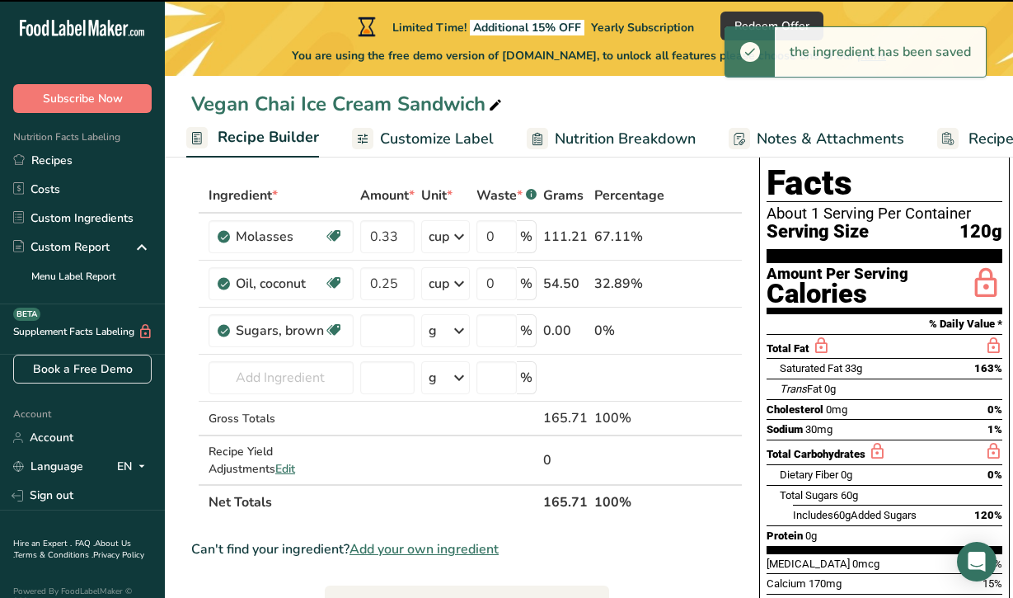
type input "0"
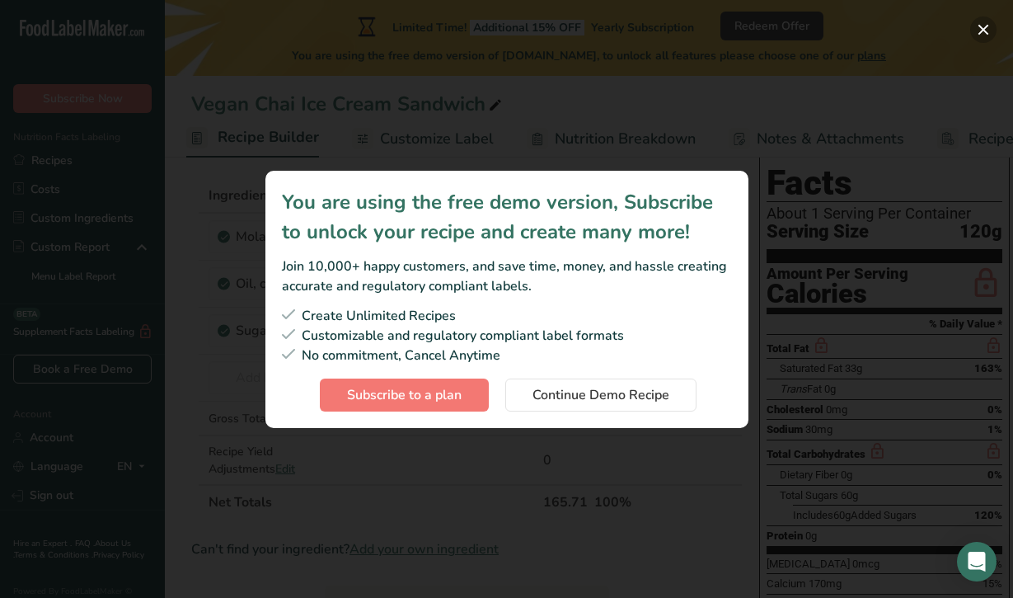
click at [983, 29] on button "Subscription modal" at bounding box center [983, 29] width 26 height 26
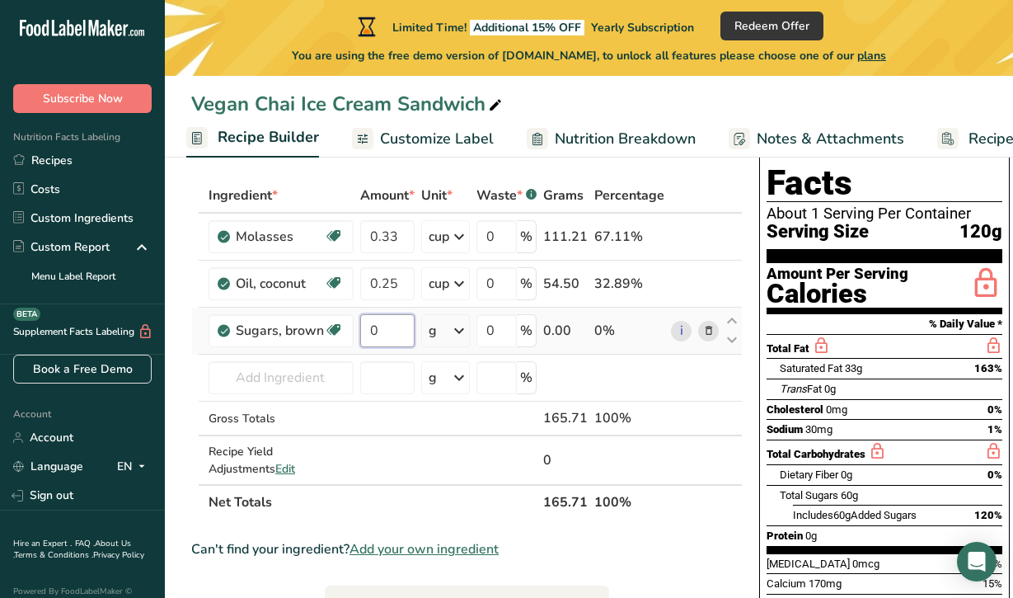
click at [386, 325] on input "0" at bounding box center [387, 330] width 54 height 33
click at [459, 330] on div "Ingredient * Amount * Unit * Waste * .a-a{fill:#347362;}.b-a{fill:#fff;} Grams …" at bounding box center [466, 348] width 551 height 341
click at [455, 329] on icon at bounding box center [459, 331] width 20 height 30
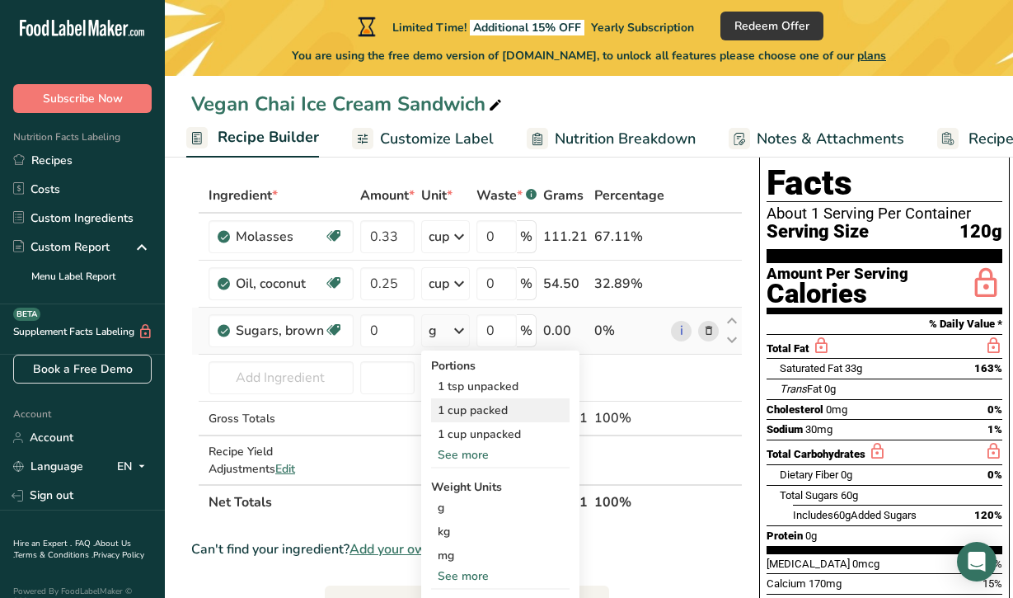
click at [497, 411] on div "1 cup packed" at bounding box center [500, 410] width 138 height 24
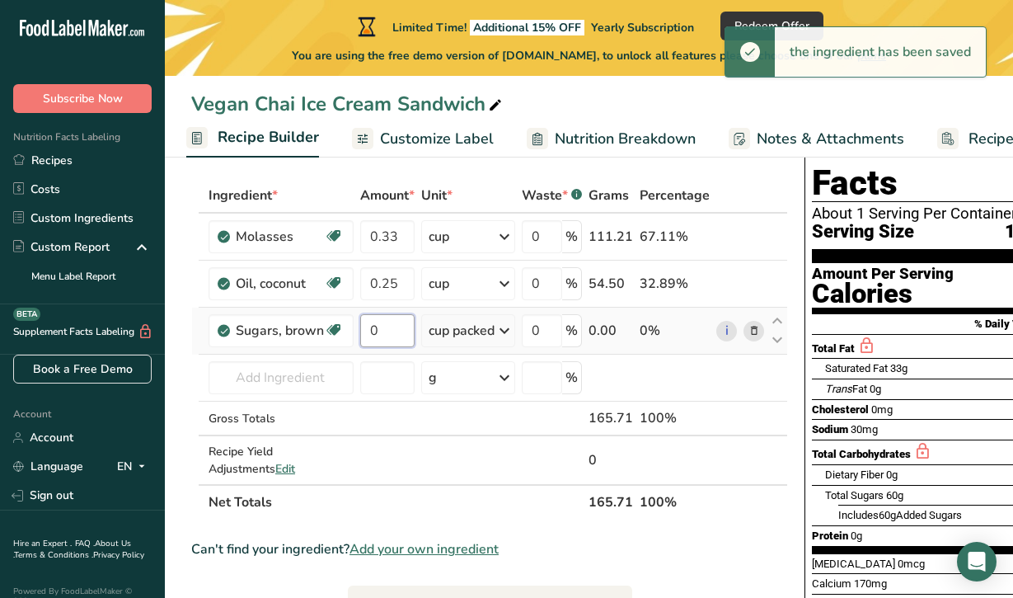
click at [388, 329] on input "0" at bounding box center [387, 330] width 54 height 33
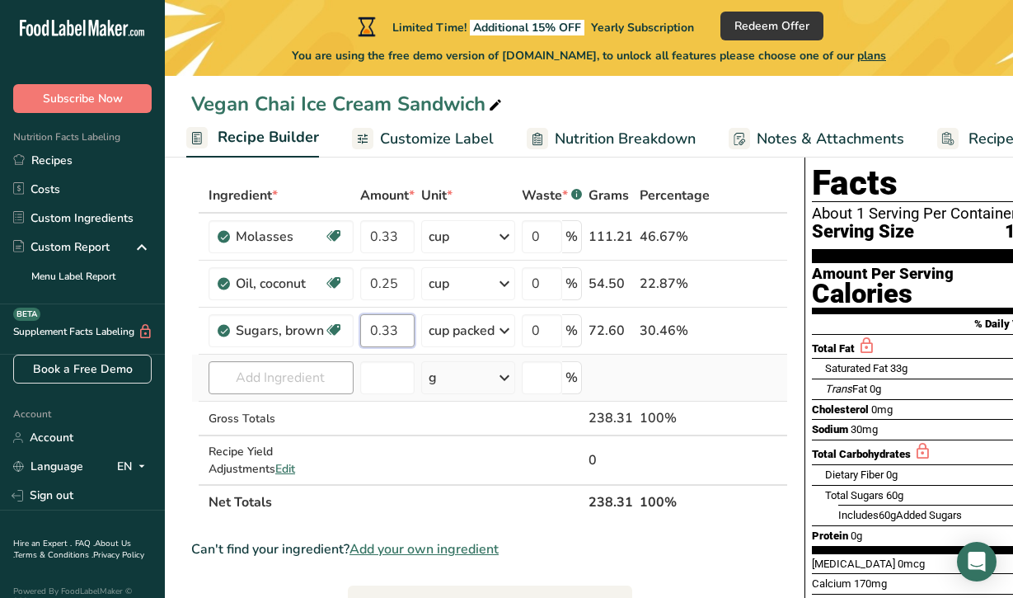
type input "0.33"
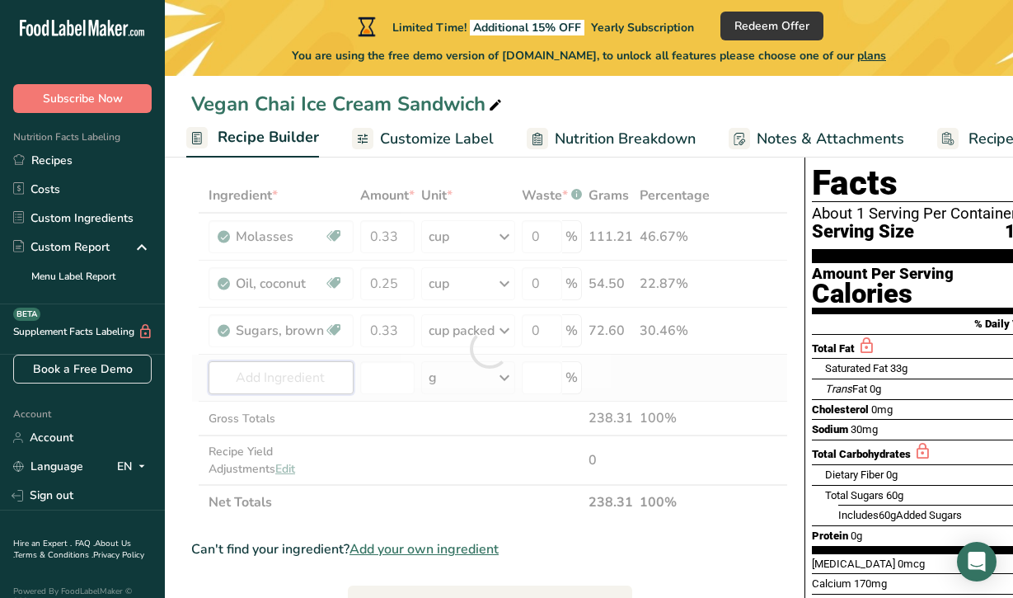
click at [294, 373] on div "Ingredient * Amount * Unit * Waste * .a-a{fill:#347362;}.b-a{fill:#fff;} Grams …" at bounding box center [489, 348] width 597 height 341
